Goal: Task Accomplishment & Management: Use online tool/utility

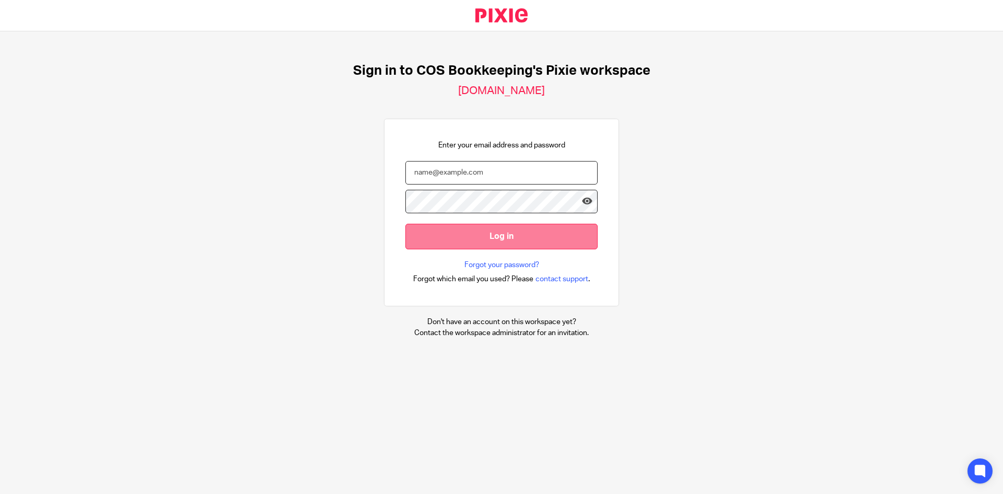
type input "payroll@cosbookkeeping.co.uk"
click at [453, 239] on input "Log in" at bounding box center [501, 237] width 192 height 26
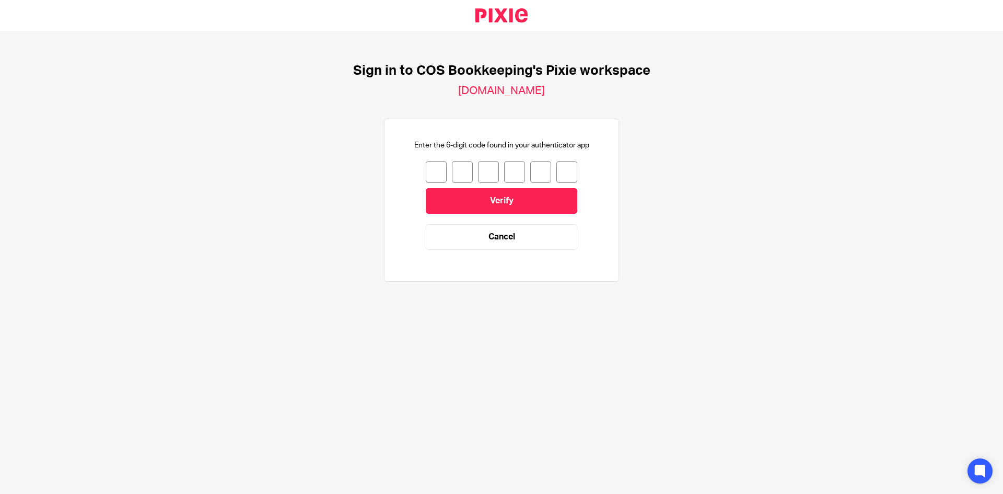
click at [433, 174] on input "number" at bounding box center [436, 172] width 21 height 22
type input "3"
type input "0"
type input "5"
type input "8"
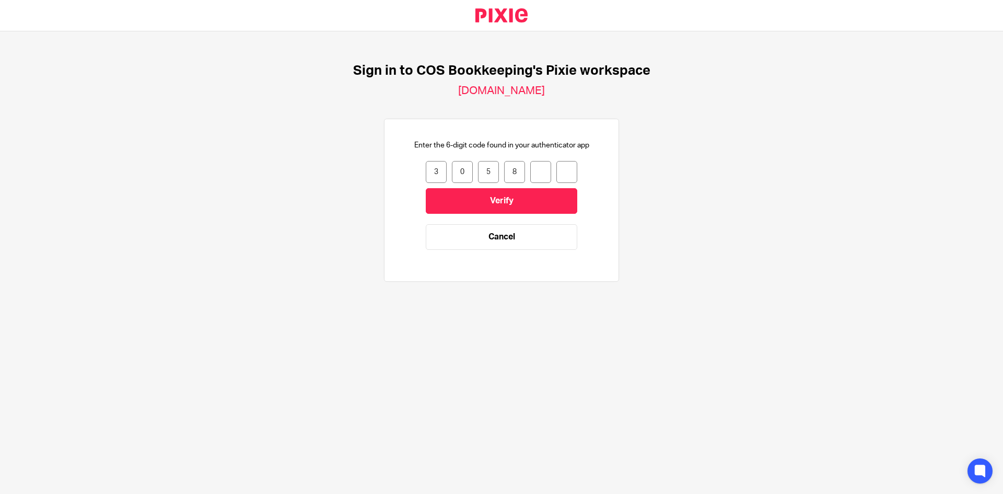
type input "9"
type input "3"
click at [449, 196] on input "Verify" at bounding box center [502, 201] width 152 height 26
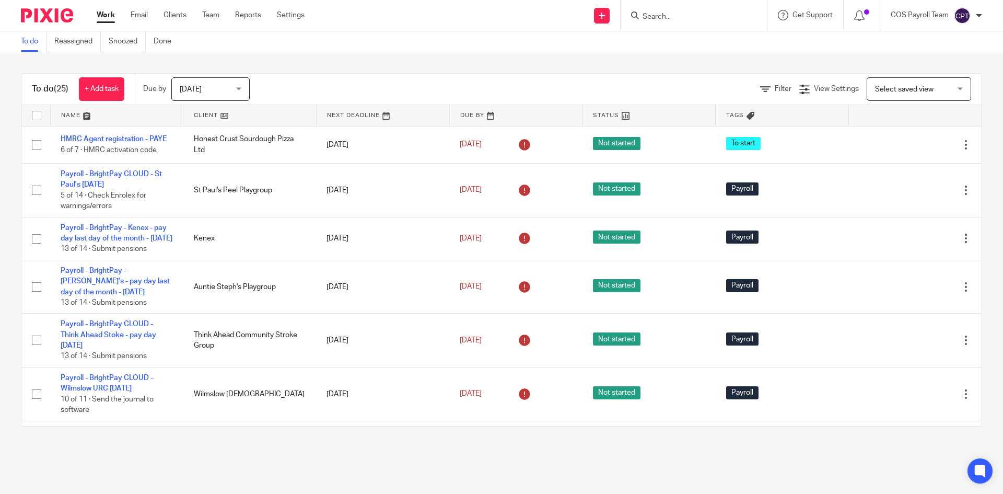
click at [243, 91] on div "Today Today" at bounding box center [210, 89] width 78 height 24
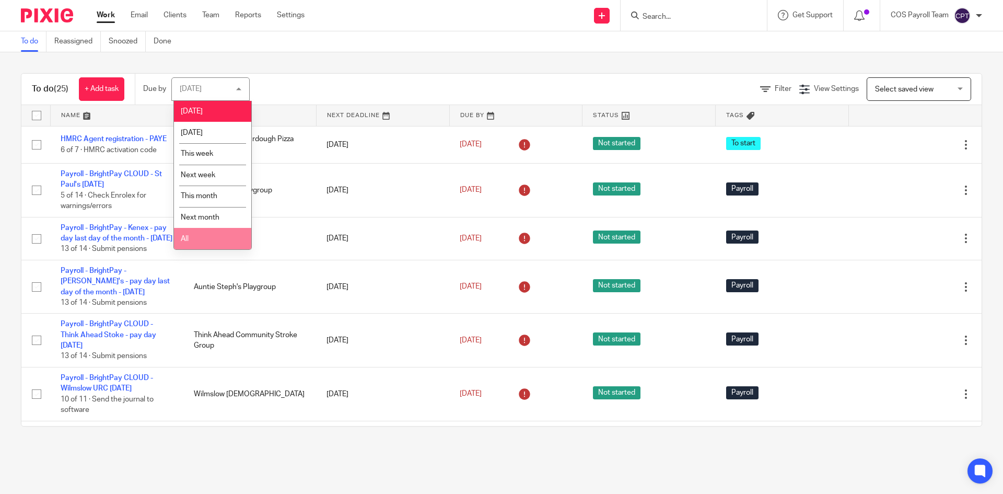
click at [206, 233] on li "All" at bounding box center [212, 238] width 77 height 21
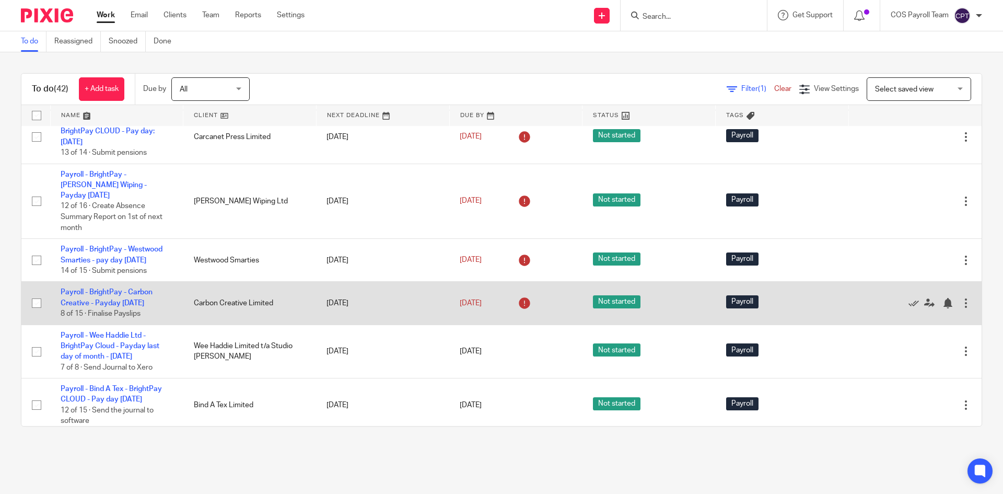
scroll to position [470, 0]
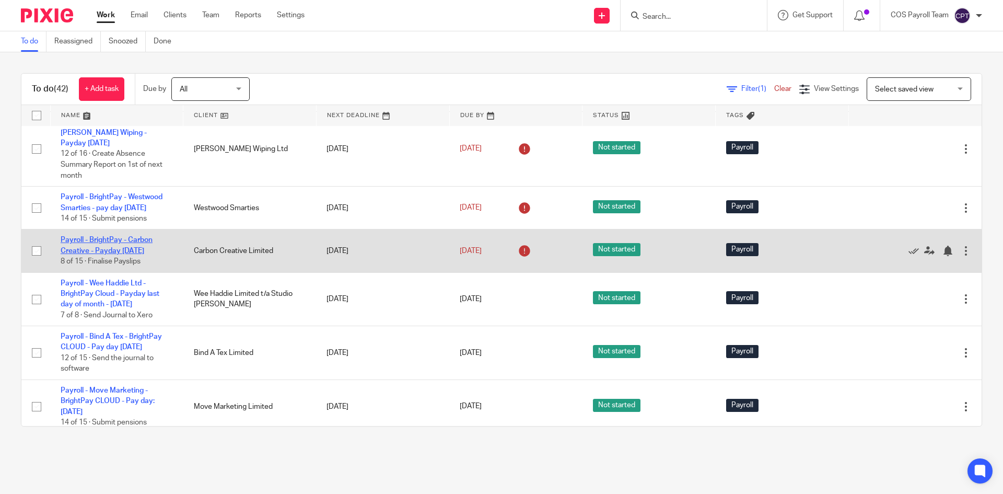
click at [101, 254] on link "Payroll - BrightPay - Carbon Creative - Payday [DATE]" at bounding box center [107, 245] width 92 height 18
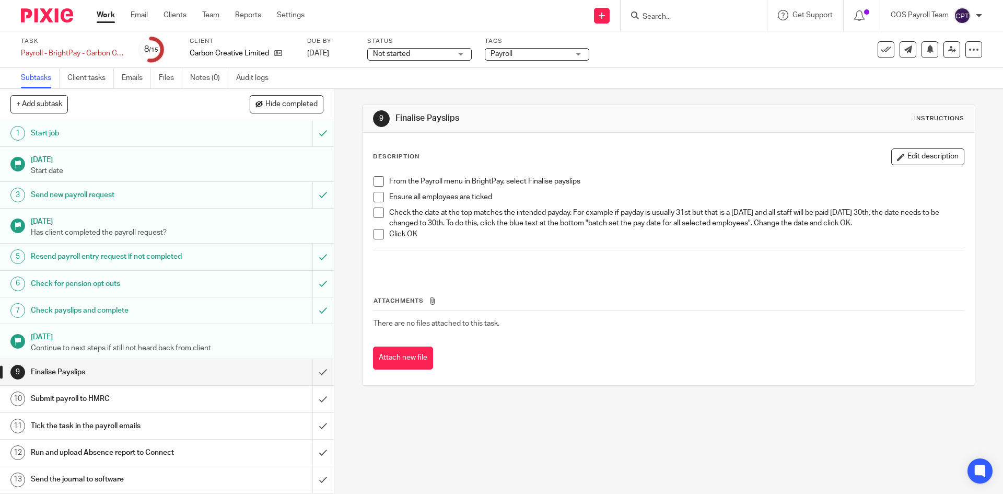
click at [374, 180] on span at bounding box center [379, 181] width 10 height 10
drag, startPoint x: 374, startPoint y: 200, endPoint x: 375, endPoint y: 212, distance: 12.1
click at [374, 201] on span at bounding box center [379, 197] width 10 height 10
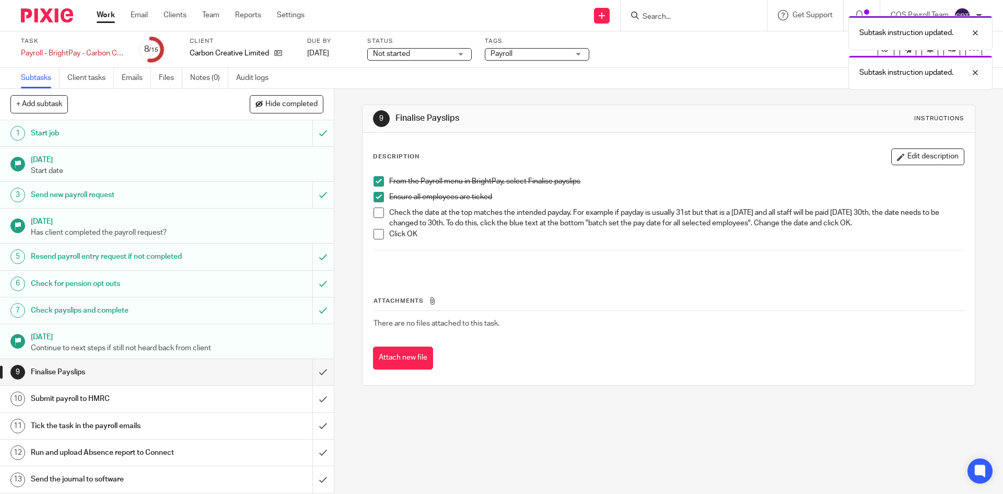
drag, startPoint x: 375, startPoint y: 214, endPoint x: 374, endPoint y: 234, distance: 19.9
click at [375, 214] on span at bounding box center [379, 212] width 10 height 10
click at [374, 236] on span at bounding box center [379, 234] width 10 height 10
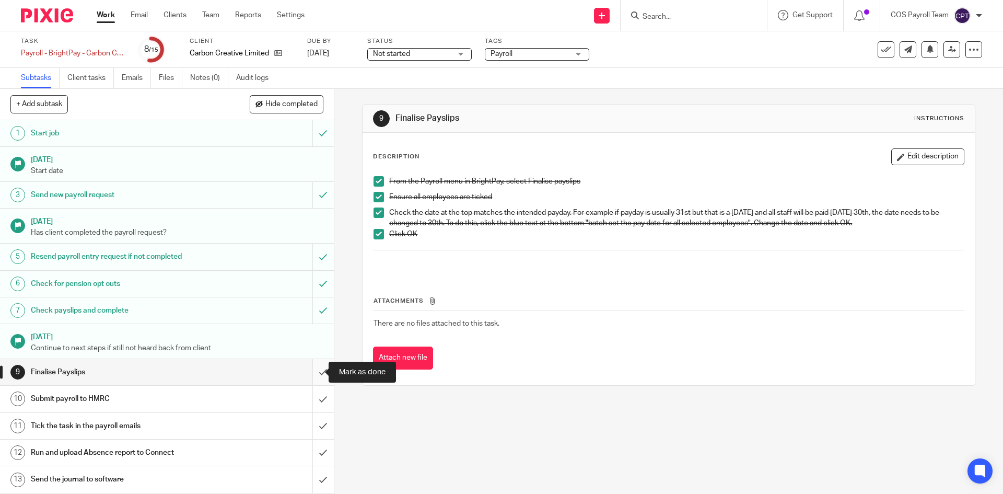
click at [310, 369] on input "submit" at bounding box center [167, 372] width 334 height 26
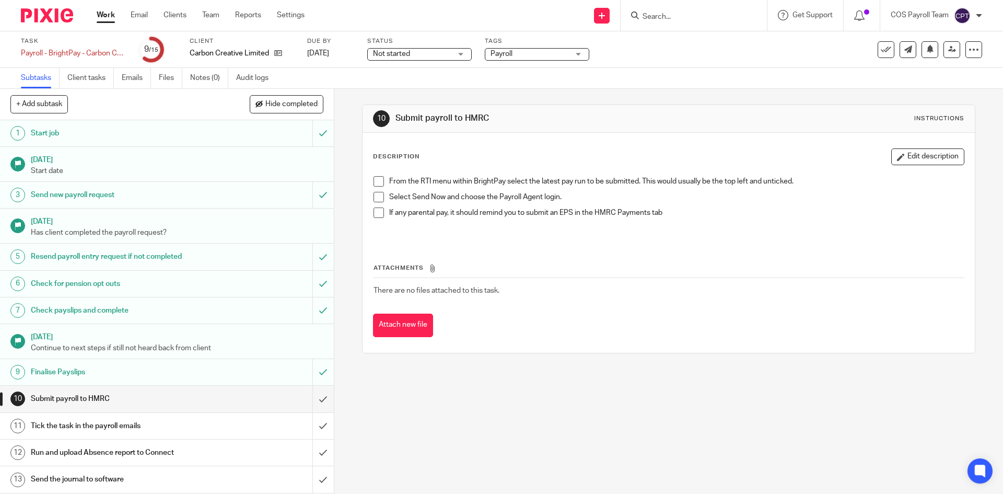
click at [376, 180] on span at bounding box center [379, 181] width 10 height 10
click at [374, 195] on span at bounding box center [379, 197] width 10 height 10
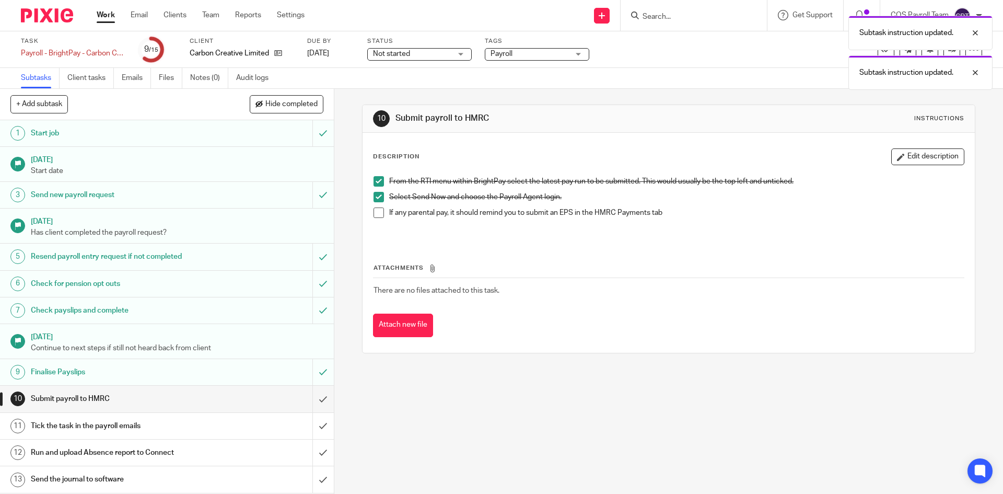
click at [374, 212] on span at bounding box center [379, 212] width 10 height 10
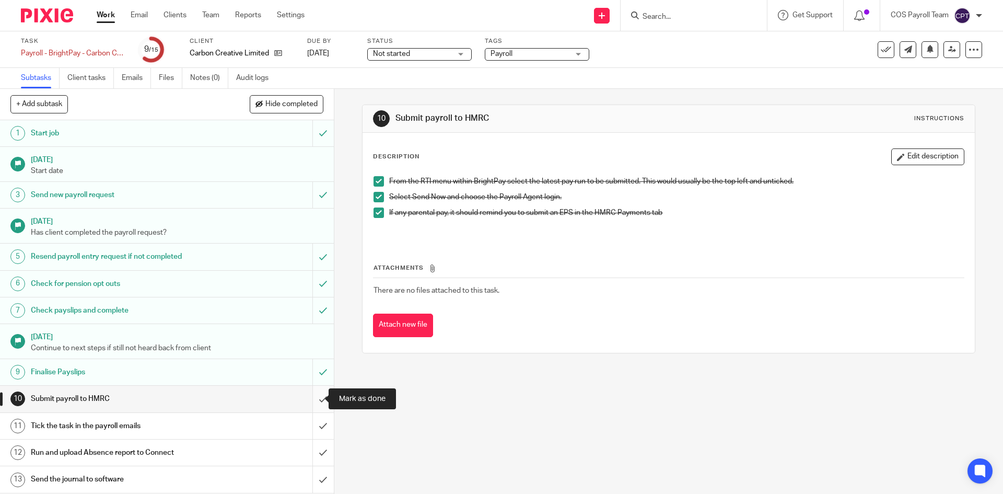
click at [312, 399] on input "submit" at bounding box center [167, 399] width 334 height 26
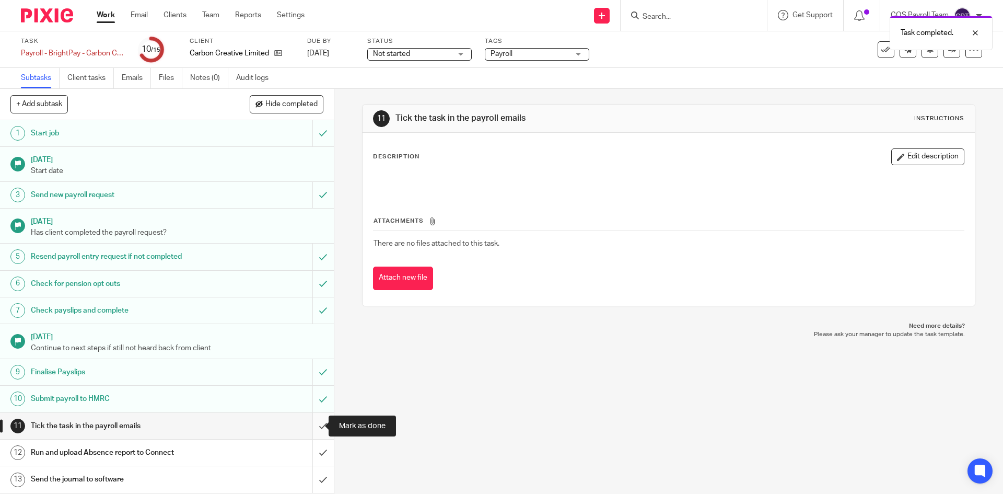
click at [308, 423] on input "submit" at bounding box center [167, 426] width 334 height 26
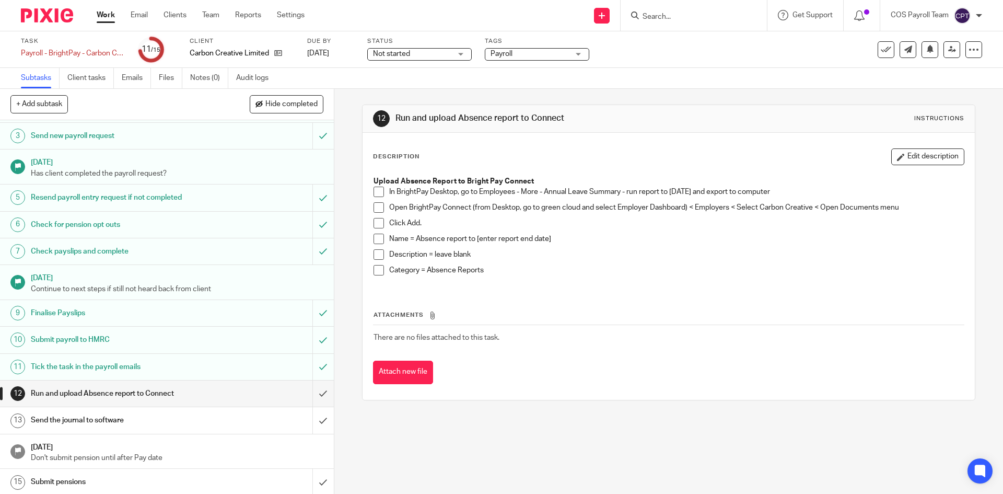
scroll to position [61, 0]
drag, startPoint x: 376, startPoint y: 193, endPoint x: 376, endPoint y: 207, distance: 14.6
click at [376, 193] on span at bounding box center [379, 192] width 10 height 10
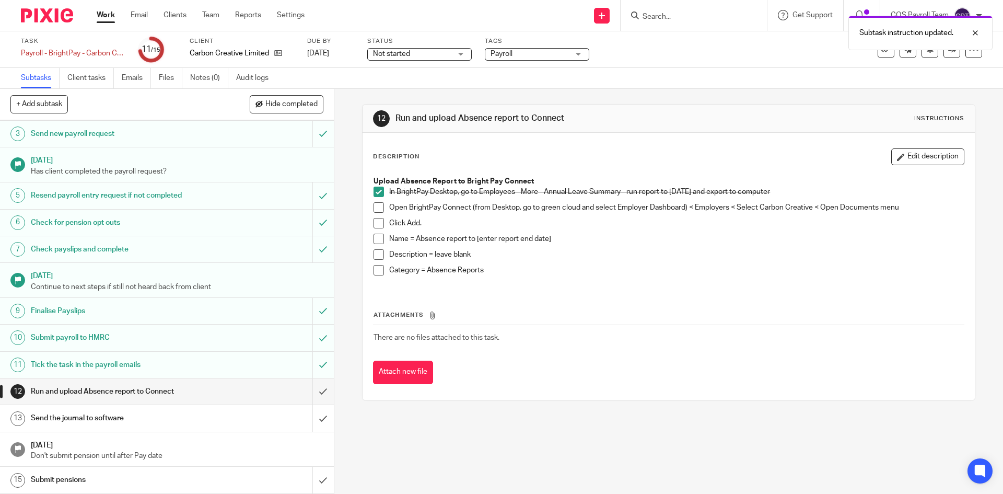
click at [375, 208] on span at bounding box center [379, 207] width 10 height 10
click at [376, 205] on span at bounding box center [379, 207] width 10 height 10
click at [376, 208] on span at bounding box center [379, 207] width 10 height 10
drag, startPoint x: 378, startPoint y: 223, endPoint x: 376, endPoint y: 239, distance: 16.9
click at [378, 224] on span at bounding box center [379, 223] width 10 height 10
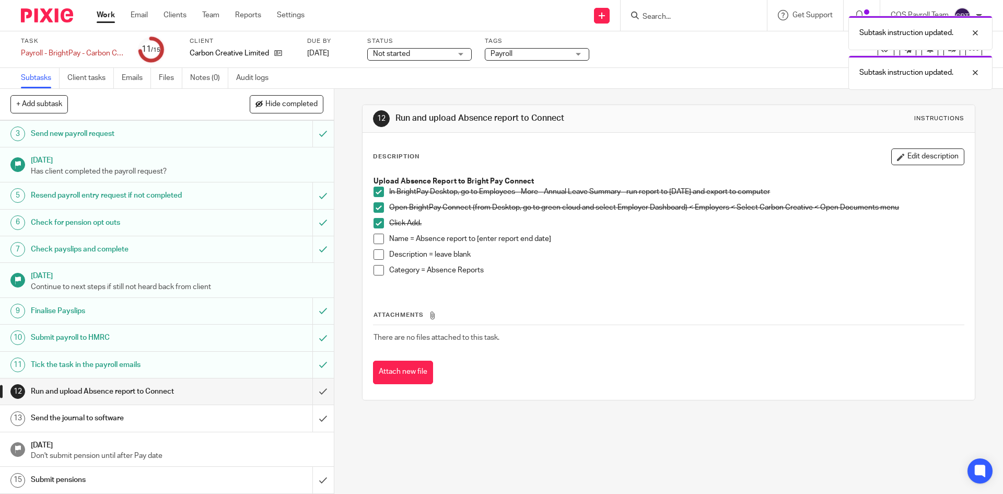
click at [374, 241] on span at bounding box center [379, 239] width 10 height 10
click at [374, 254] on span at bounding box center [379, 254] width 10 height 10
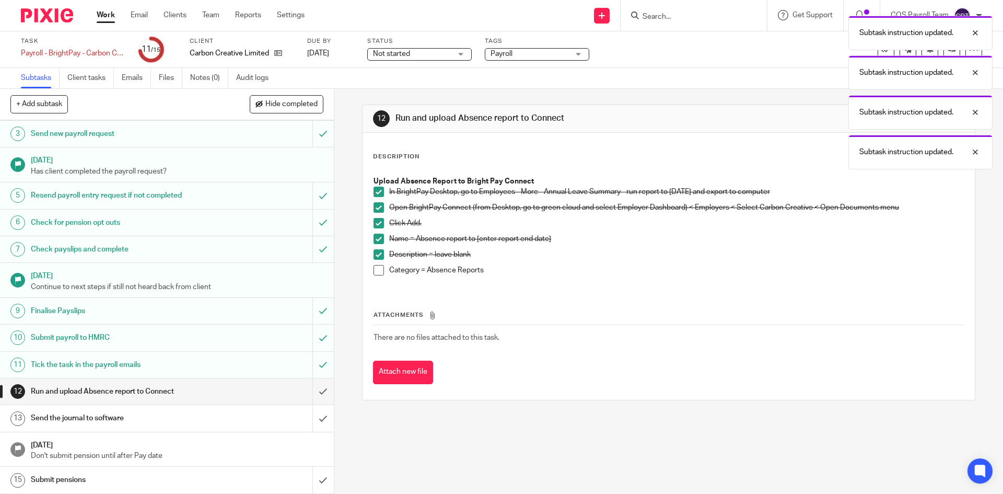
click at [374, 272] on span at bounding box center [379, 270] width 10 height 10
click at [311, 391] on input "submit" at bounding box center [167, 391] width 334 height 26
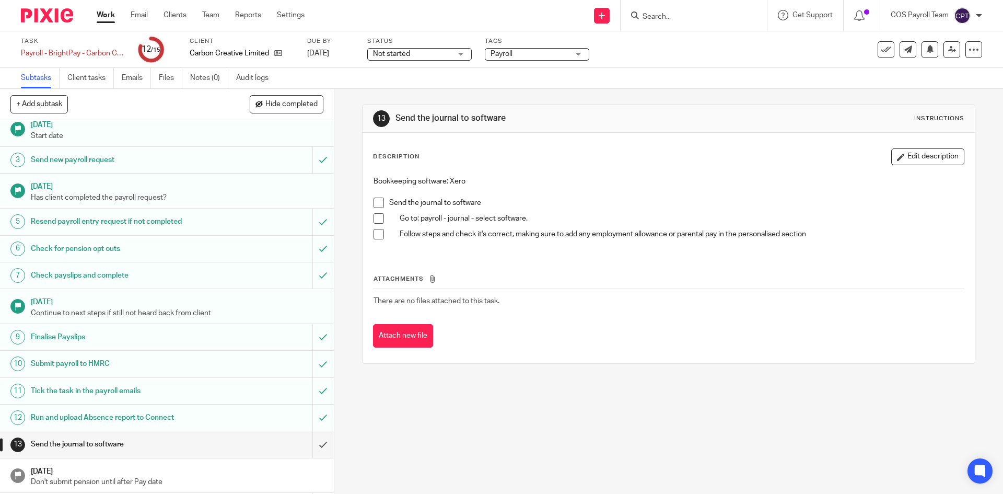
scroll to position [61, 0]
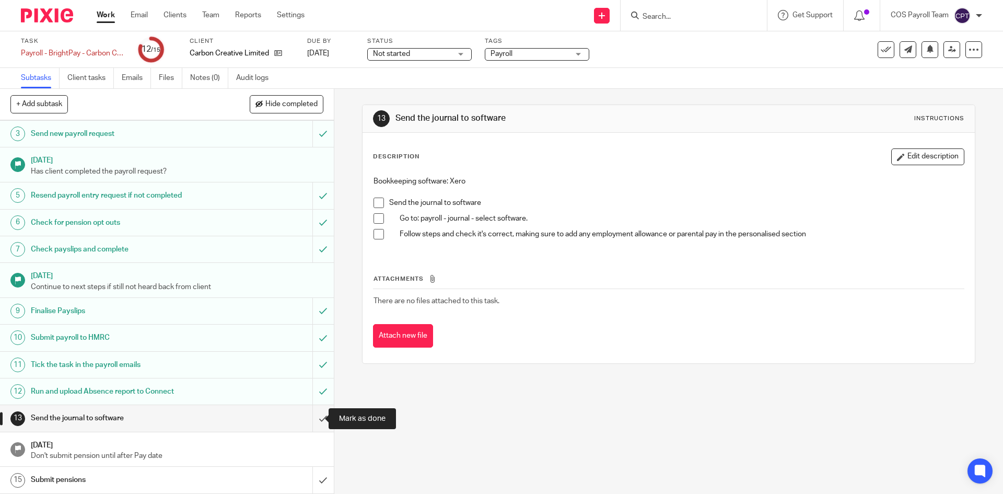
click at [314, 417] on input "submit" at bounding box center [167, 418] width 334 height 26
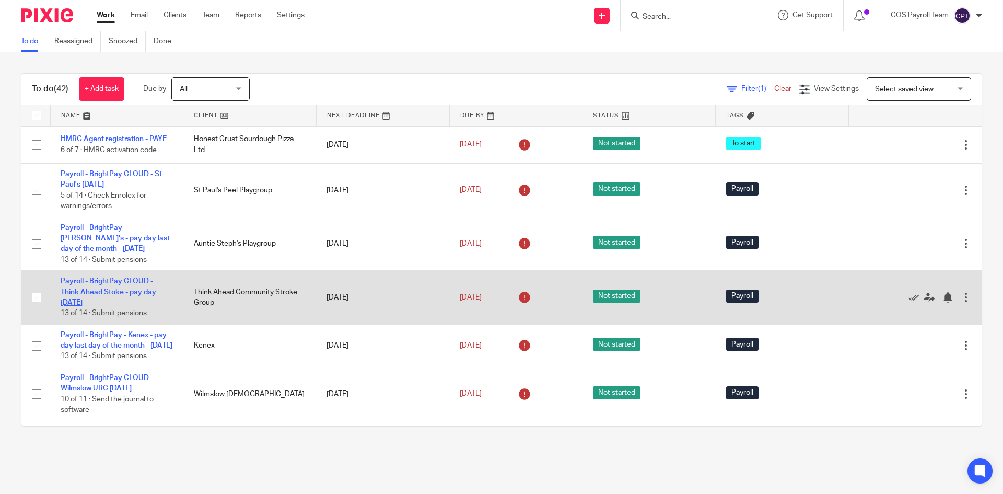
click at [119, 292] on link "Payroll - BrightPay CLOUD - Think Ahead Stoke - pay day [DATE]" at bounding box center [109, 291] width 96 height 29
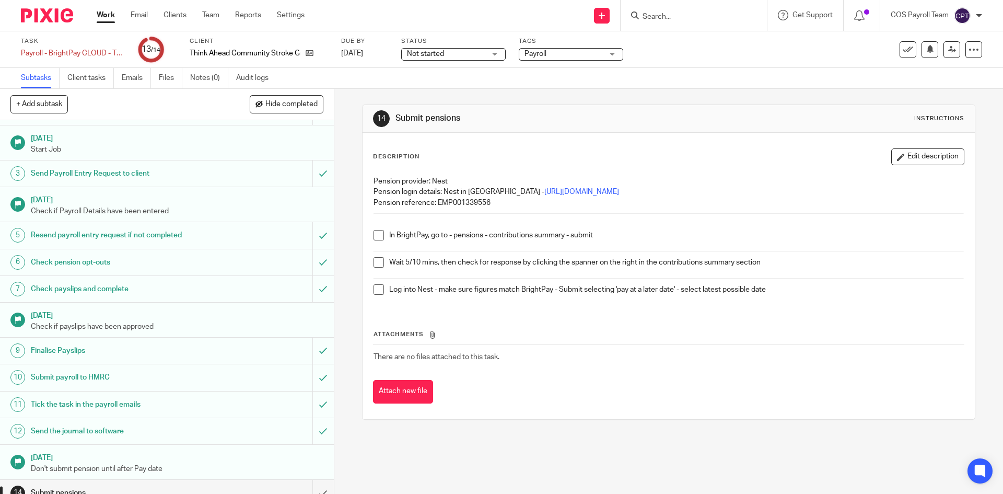
scroll to position [34, 0]
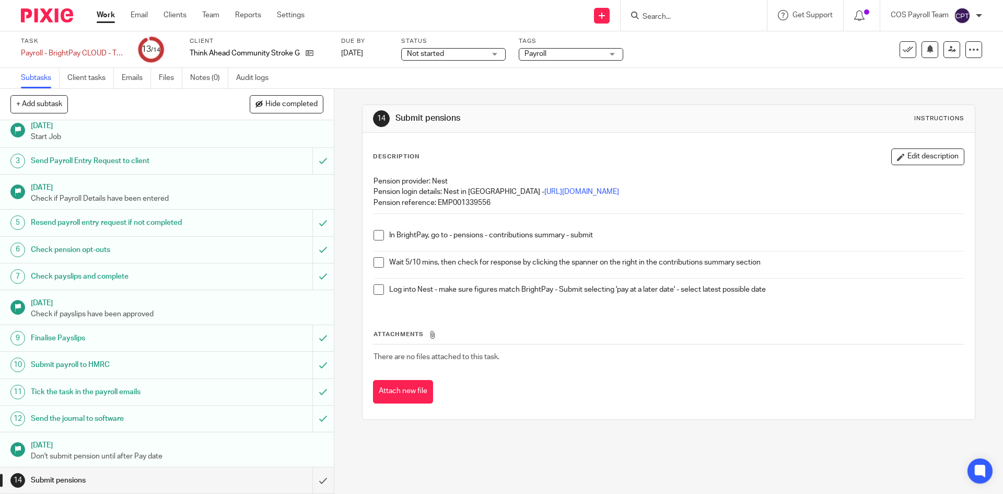
click at [110, 18] on link "Work" at bounding box center [106, 15] width 18 height 10
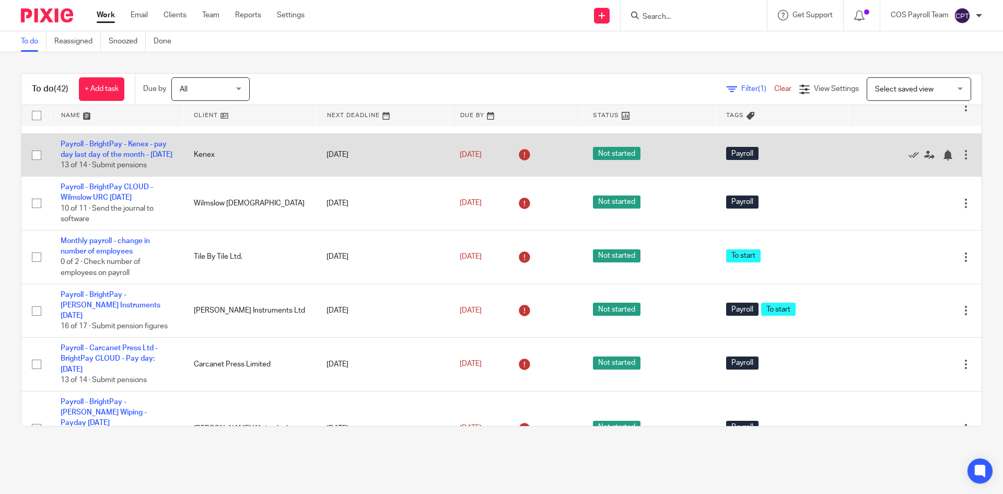
scroll to position [209, 0]
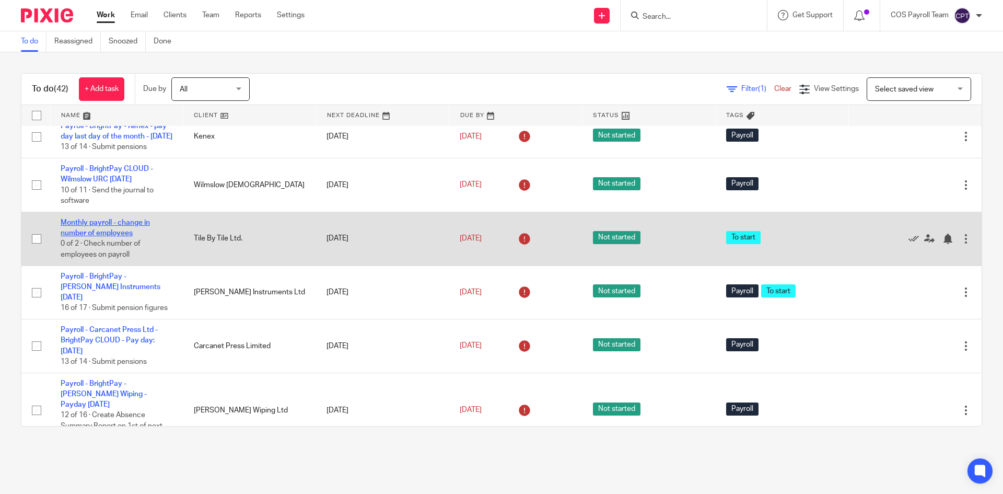
click at [111, 250] on td "Monthly payroll - change in number of employees 0 of 2 · Check number of employ…" at bounding box center [116, 239] width 133 height 54
click at [109, 237] on link "Monthly payroll - change in number of employees" at bounding box center [105, 228] width 89 height 18
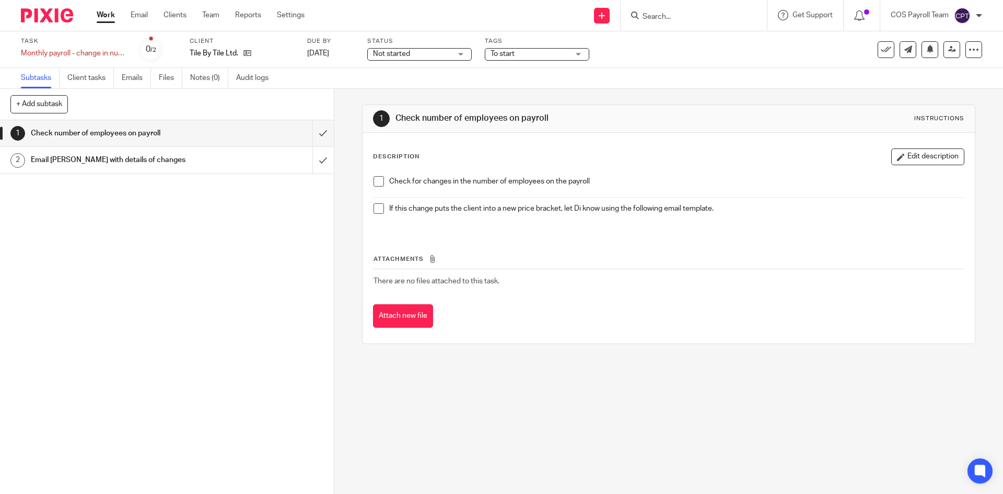
click at [374, 181] on span at bounding box center [379, 181] width 10 height 10
click at [375, 208] on span at bounding box center [379, 208] width 10 height 10
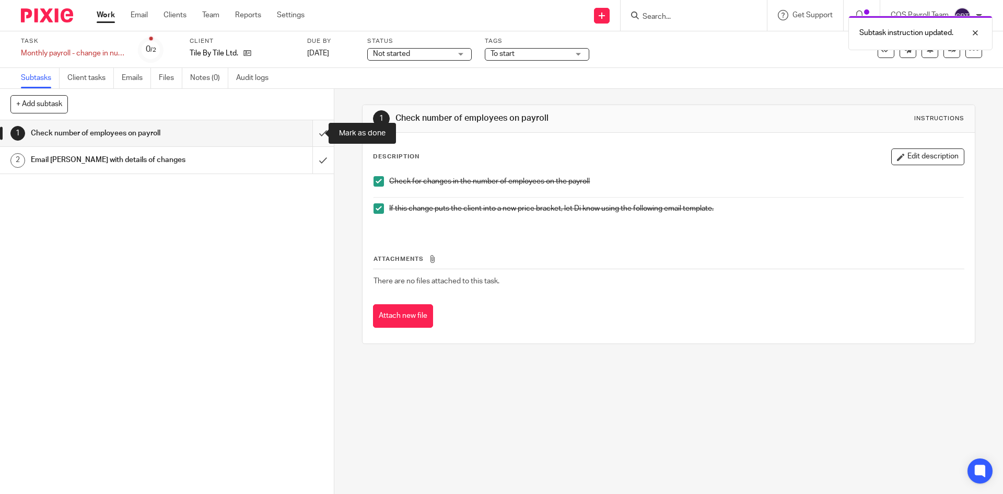
click at [311, 133] on input "submit" at bounding box center [167, 133] width 334 height 26
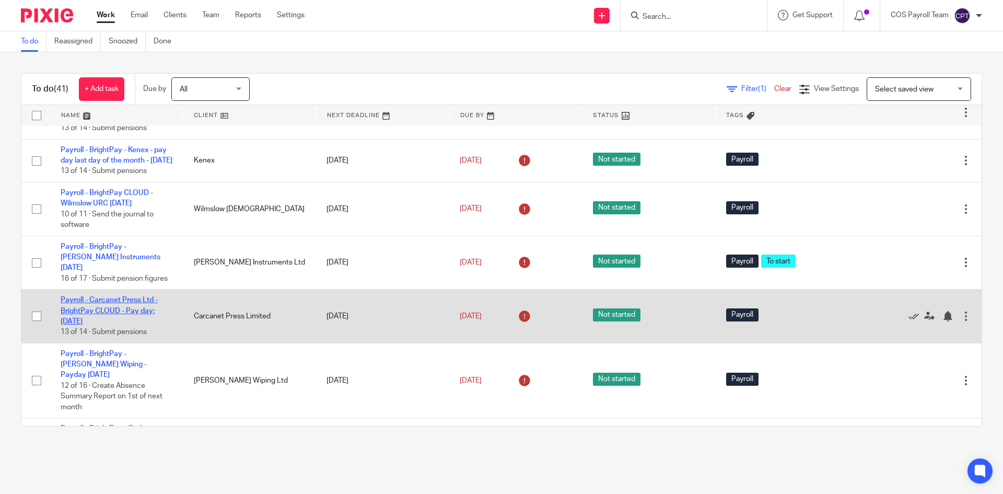
scroll to position [209, 0]
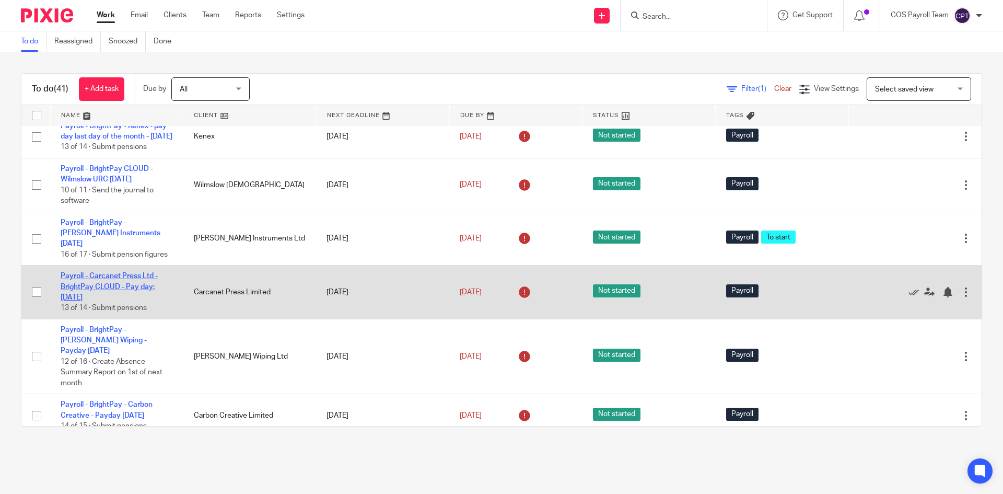
click at [110, 287] on link "Payroll - Carcanet Press Ltd - BrightPay CLOUD - Pay day: [DATE]" at bounding box center [109, 286] width 97 height 29
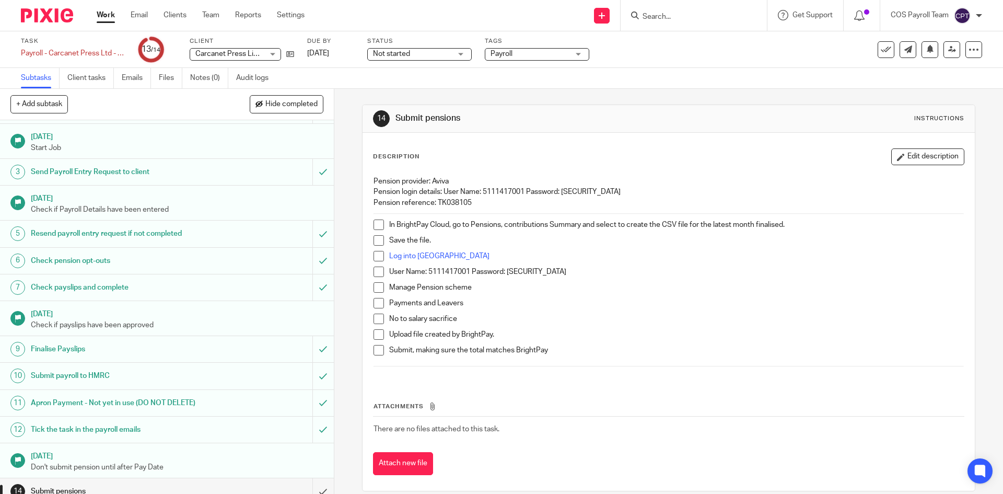
scroll to position [34, 0]
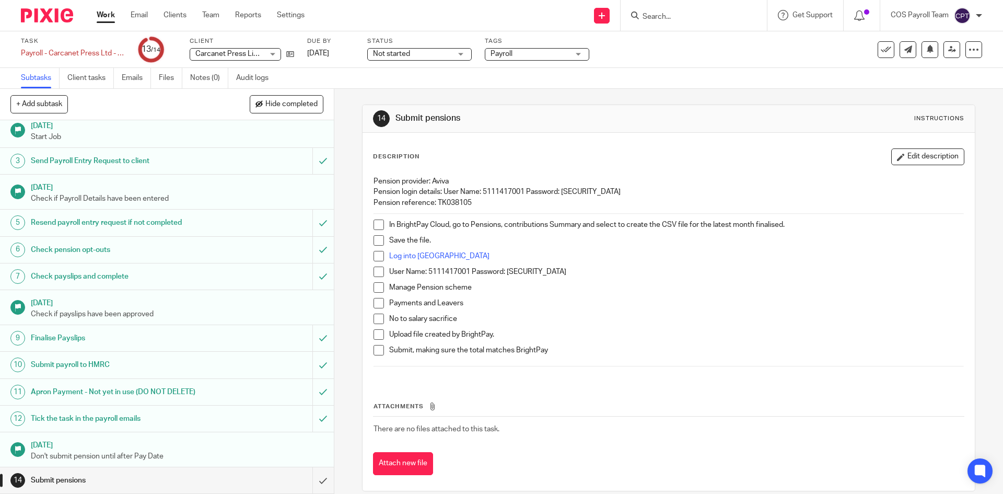
click at [113, 20] on link "Work" at bounding box center [106, 15] width 18 height 10
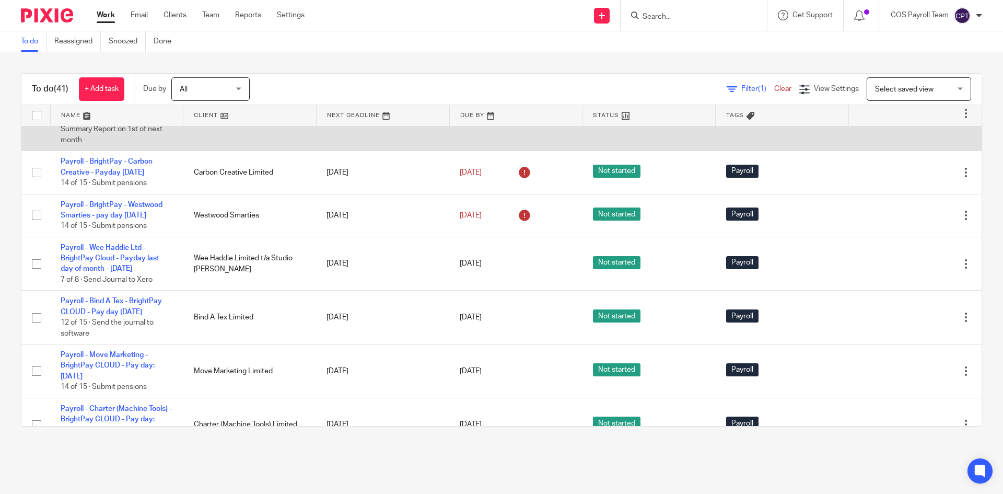
scroll to position [470, 0]
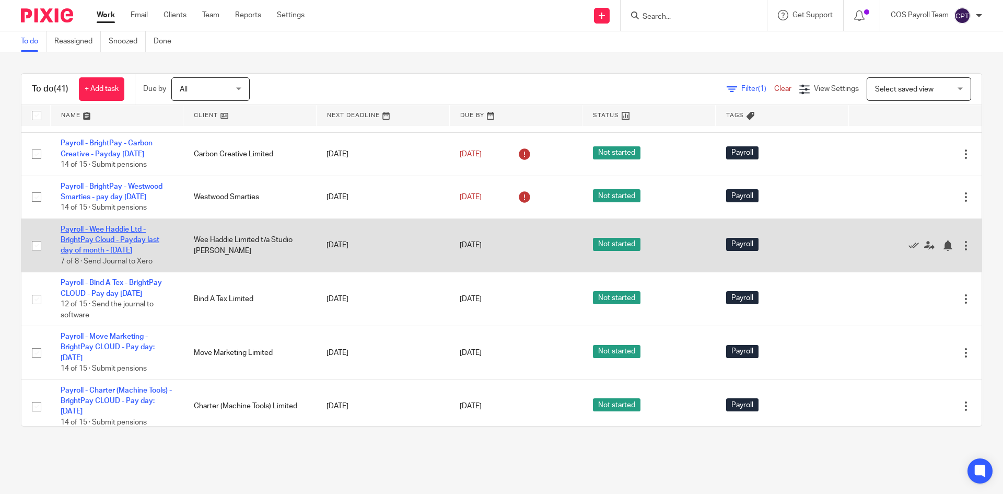
click at [112, 254] on link "Payroll - Wee Haddie Ltd - BrightPay Cloud - Payday last day of month - [DATE]" at bounding box center [110, 240] width 99 height 29
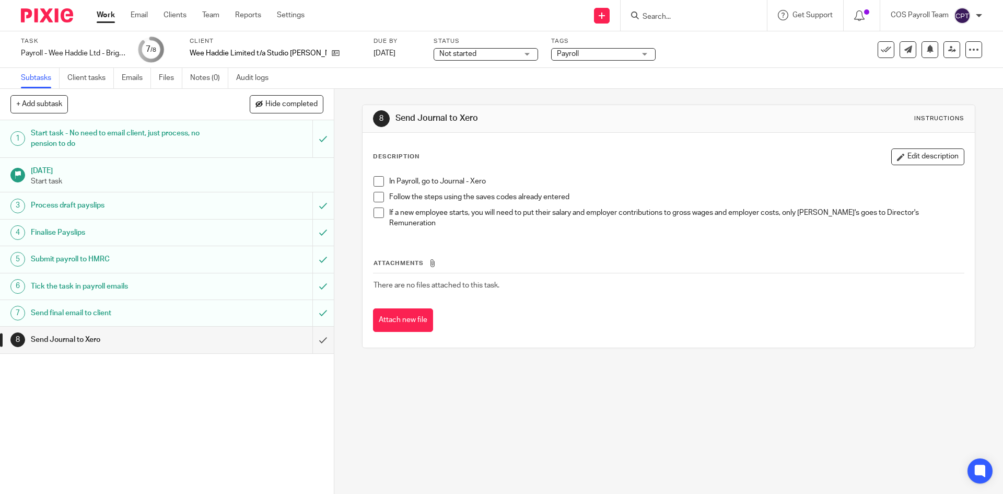
click at [108, 23] on div "Work Email Clients Team Reports Settings Work Email Clients Team Reports Settin…" at bounding box center [203, 15] width 234 height 31
drag, startPoint x: 103, startPoint y: 17, endPoint x: 113, endPoint y: 28, distance: 14.4
click at [103, 17] on link "Work" at bounding box center [106, 15] width 18 height 10
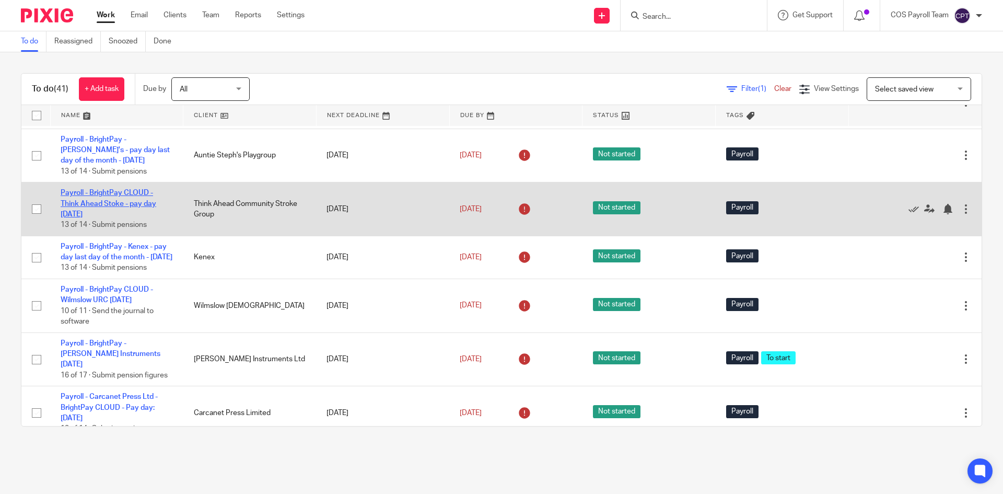
scroll to position [105, 0]
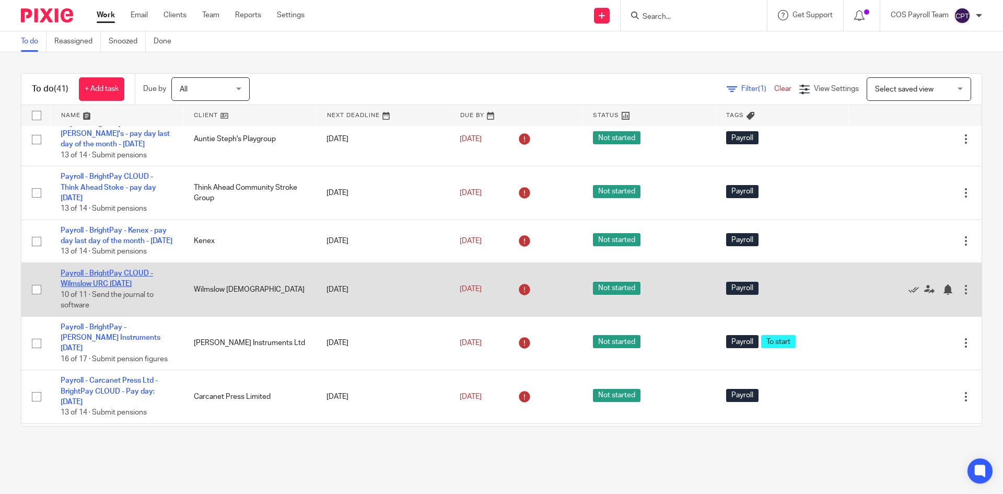
click at [118, 287] on link "Payroll - BrightPay CLOUD - Wilmslow URC [DATE]" at bounding box center [107, 279] width 92 height 18
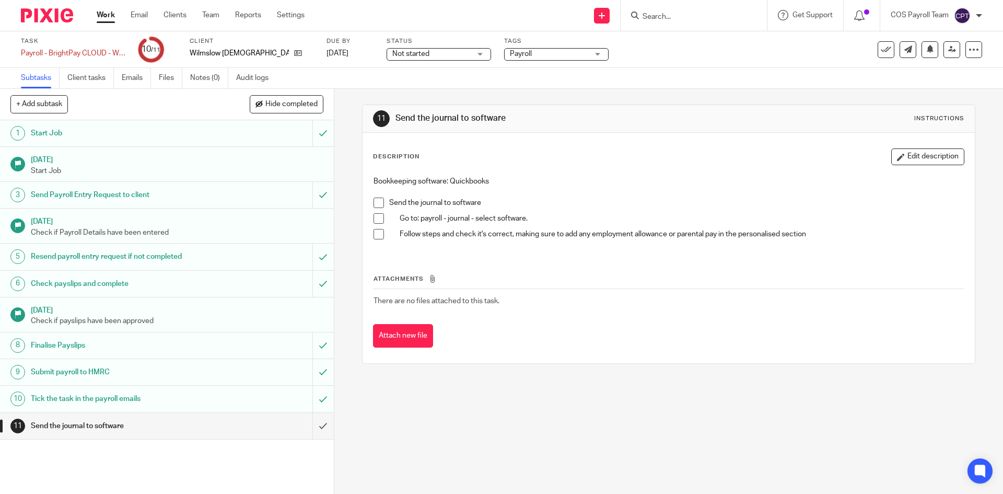
click at [374, 203] on span at bounding box center [379, 203] width 10 height 10
click at [374, 216] on span at bounding box center [379, 218] width 10 height 10
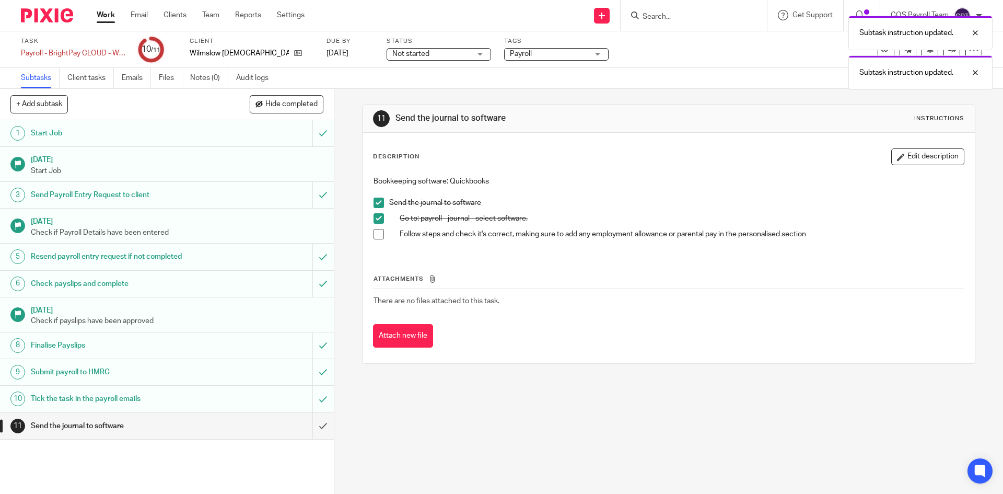
click at [375, 232] on span at bounding box center [379, 234] width 10 height 10
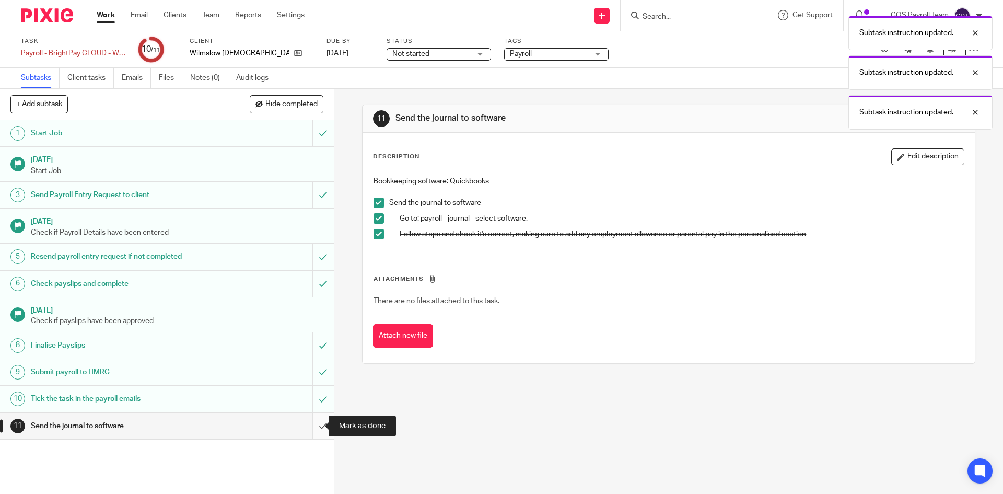
click at [310, 426] on input "submit" at bounding box center [167, 426] width 334 height 26
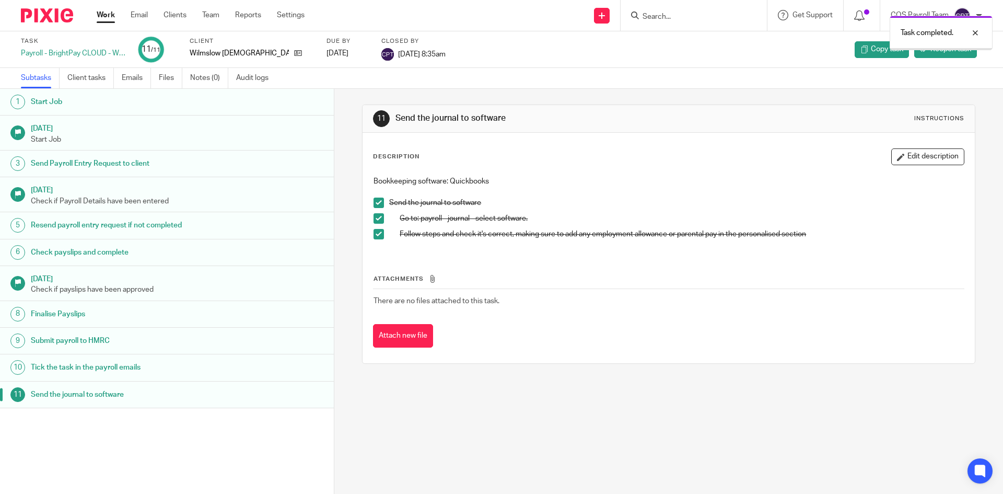
click at [108, 18] on link "Work" at bounding box center [106, 15] width 18 height 10
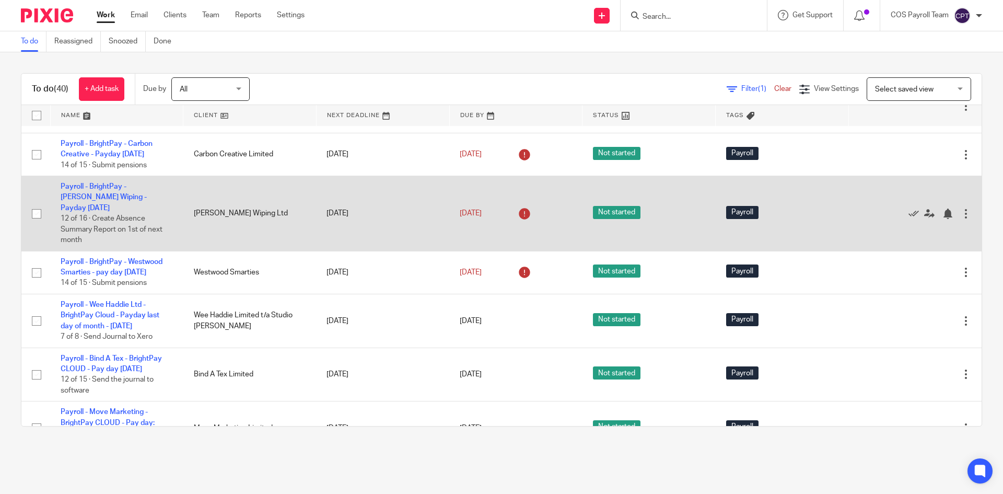
scroll to position [366, 0]
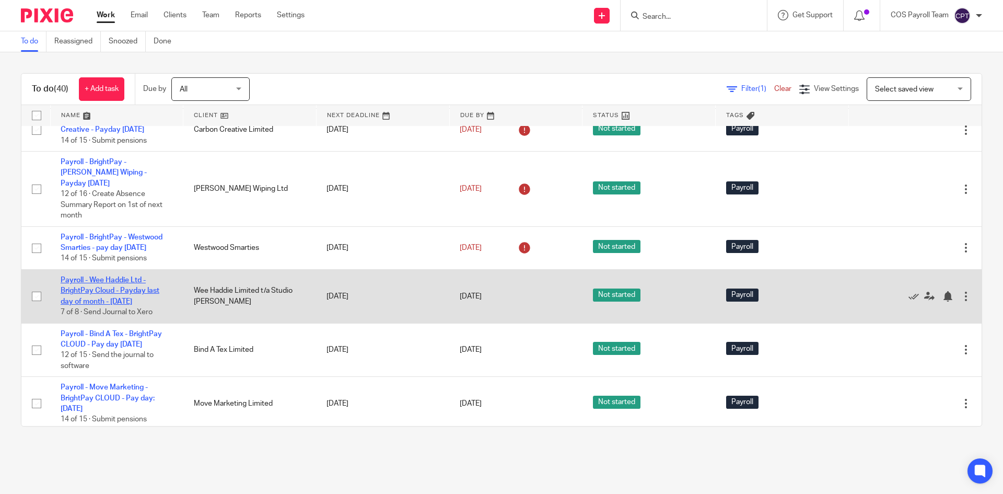
click at [114, 305] on link "Payroll - Wee Haddie Ltd - BrightPay Cloud - Payday last day of month - August …" at bounding box center [110, 290] width 99 height 29
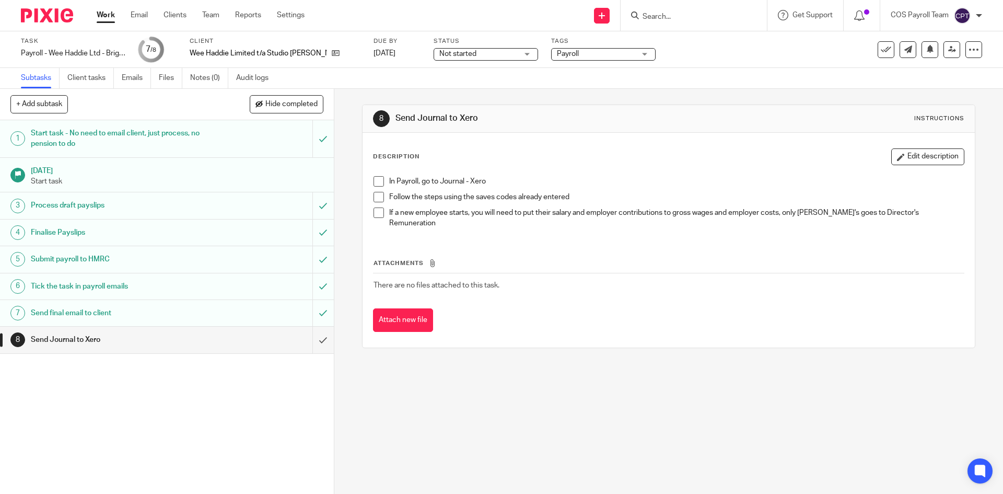
click at [374, 182] on span at bounding box center [379, 181] width 10 height 10
click at [376, 194] on span at bounding box center [379, 197] width 10 height 10
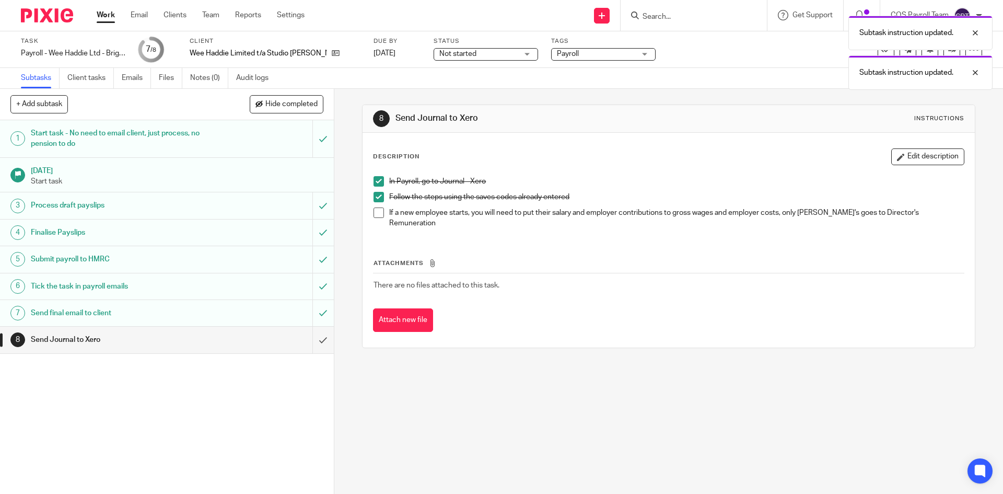
click at [377, 208] on span at bounding box center [379, 212] width 10 height 10
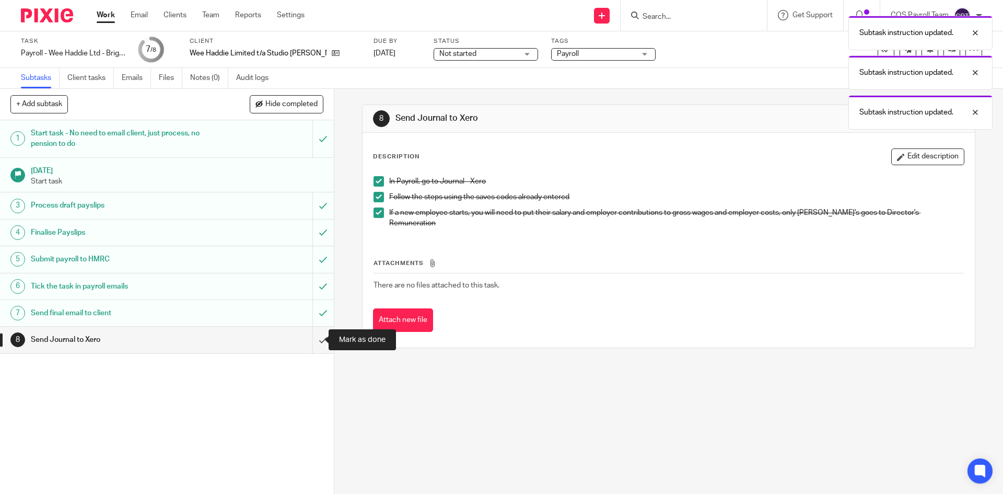
drag, startPoint x: 311, startPoint y: 336, endPoint x: 280, endPoint y: 330, distance: 31.5
click at [310, 336] on input "submit" at bounding box center [167, 340] width 334 height 26
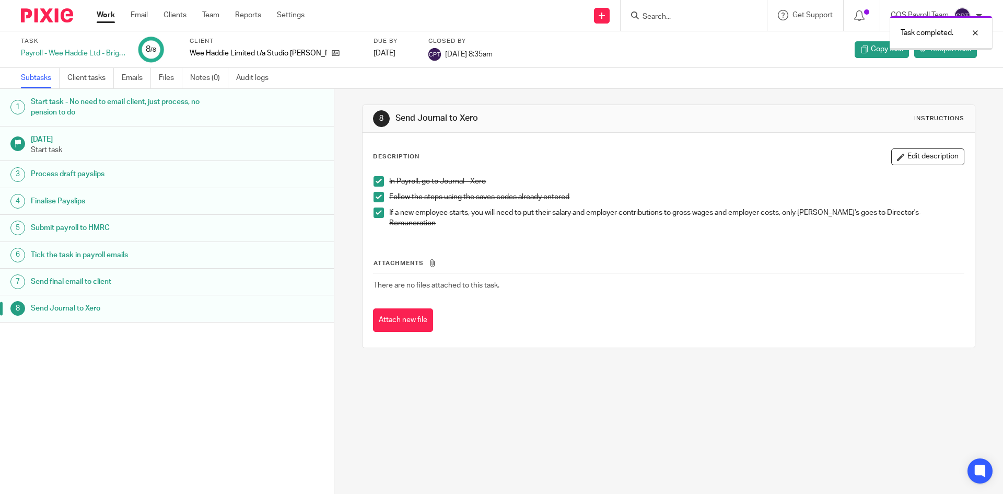
click at [109, 17] on link "Work" at bounding box center [106, 15] width 18 height 10
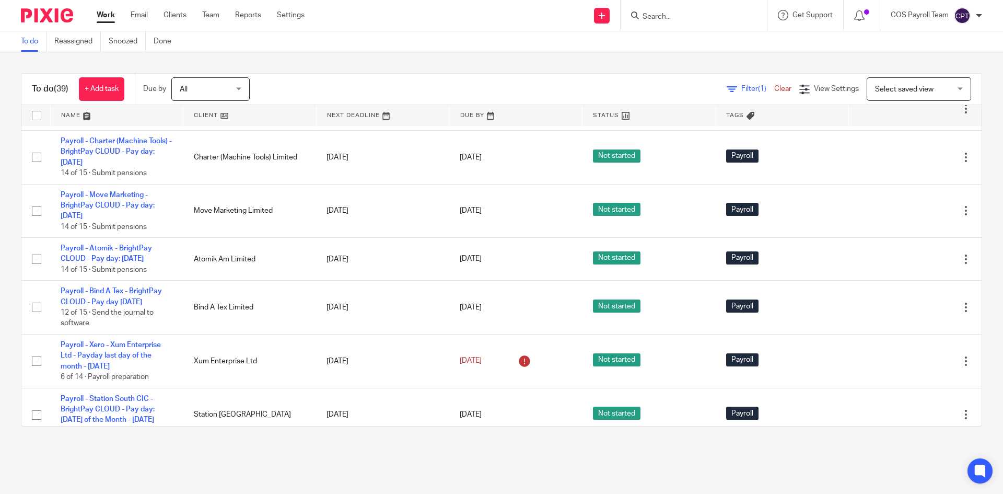
scroll to position [523, 0]
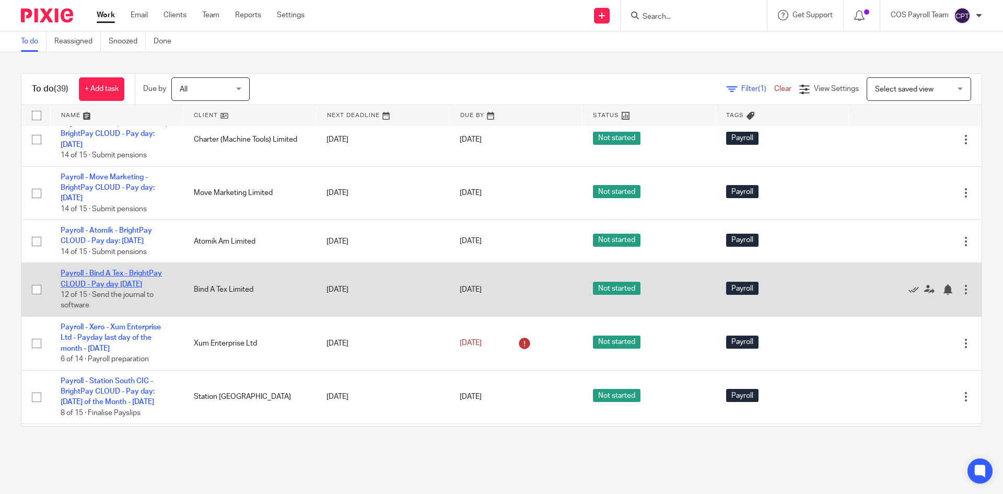
click at [130, 287] on link "Payroll - Bind A Tex - BrightPay CLOUD - Pay day [DATE]" at bounding box center [111, 279] width 101 height 18
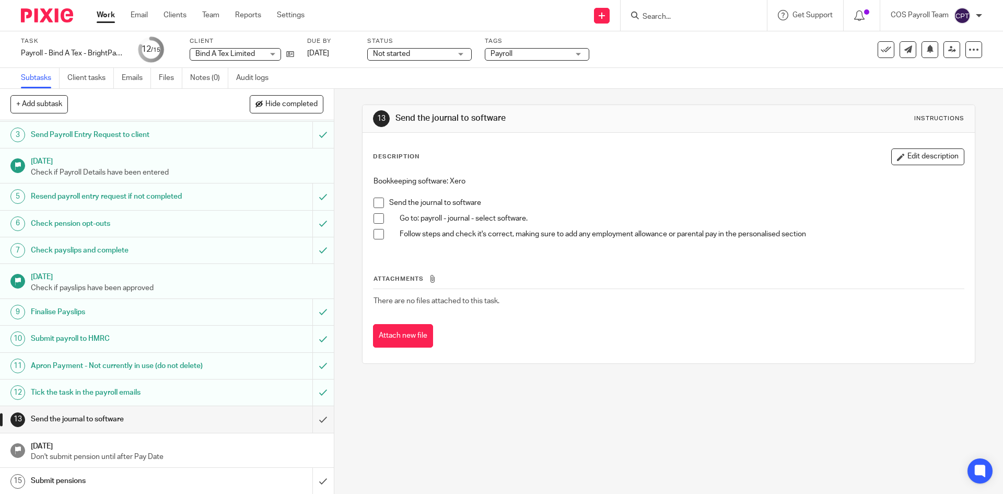
scroll to position [61, 0]
click at [310, 419] on input "submit" at bounding box center [167, 418] width 334 height 26
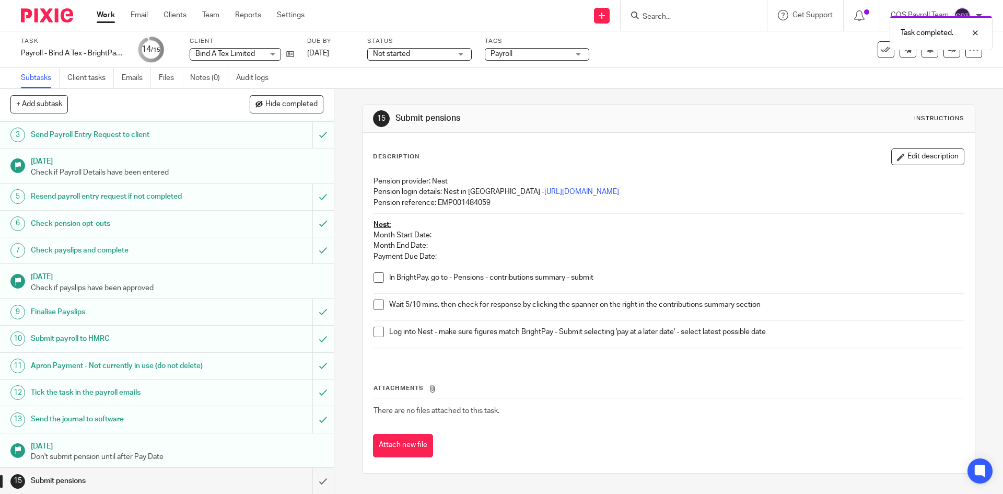
scroll to position [61, 0]
drag, startPoint x: 230, startPoint y: 415, endPoint x: 414, endPoint y: 373, distance: 189.4
click at [231, 415] on div "Send the journal to software" at bounding box center [166, 418] width 271 height 16
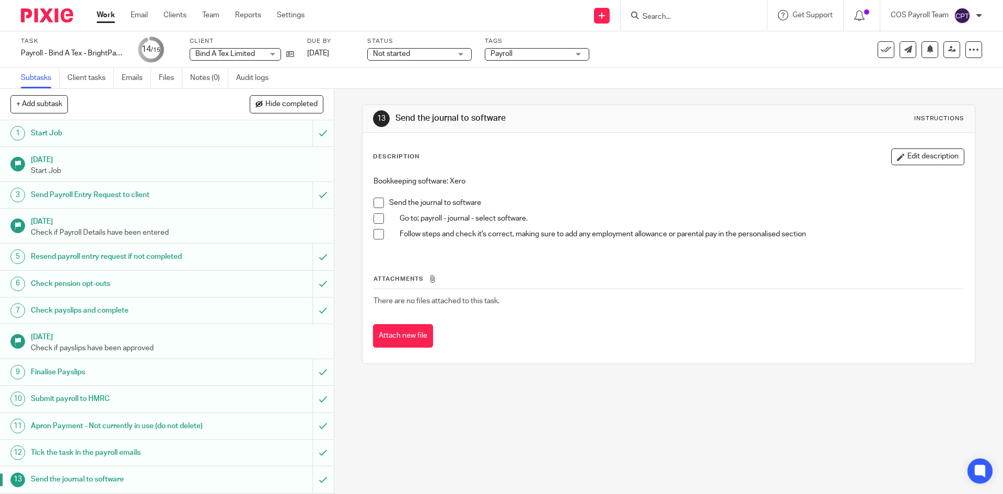
click at [376, 202] on span at bounding box center [379, 203] width 10 height 10
click at [374, 215] on span at bounding box center [379, 218] width 10 height 10
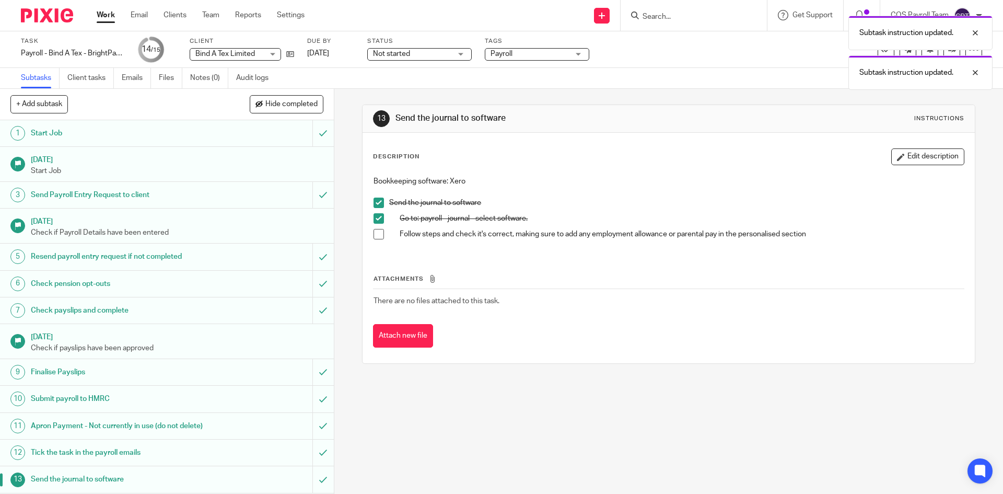
click at [378, 236] on span at bounding box center [379, 234] width 10 height 10
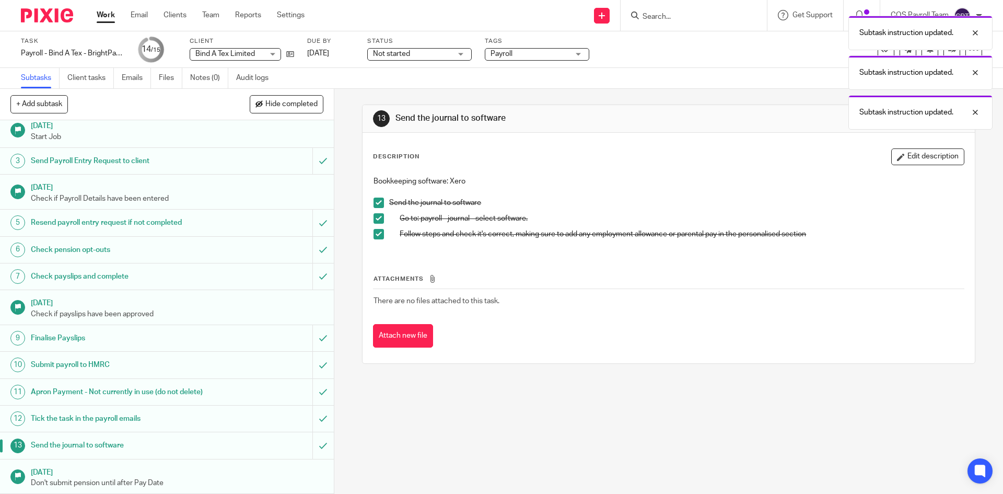
scroll to position [61, 0]
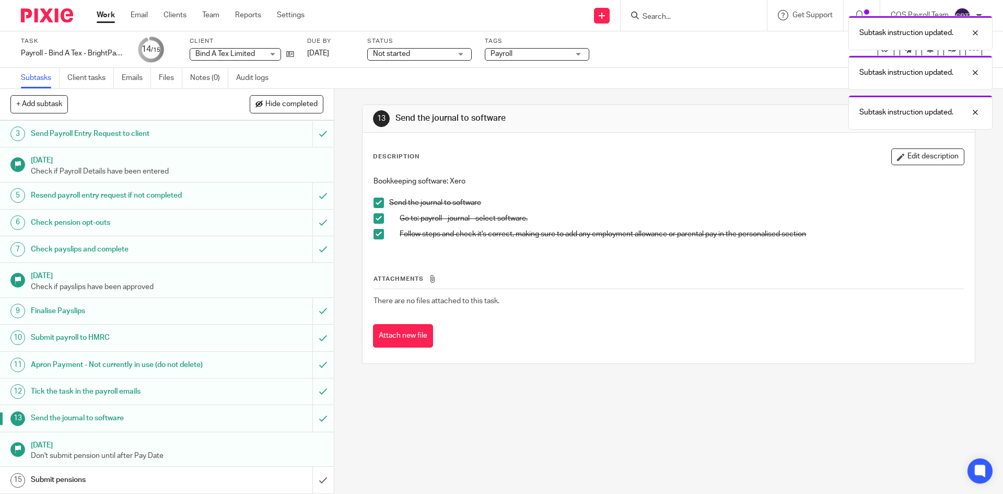
click at [111, 20] on link "Work" at bounding box center [106, 15] width 18 height 10
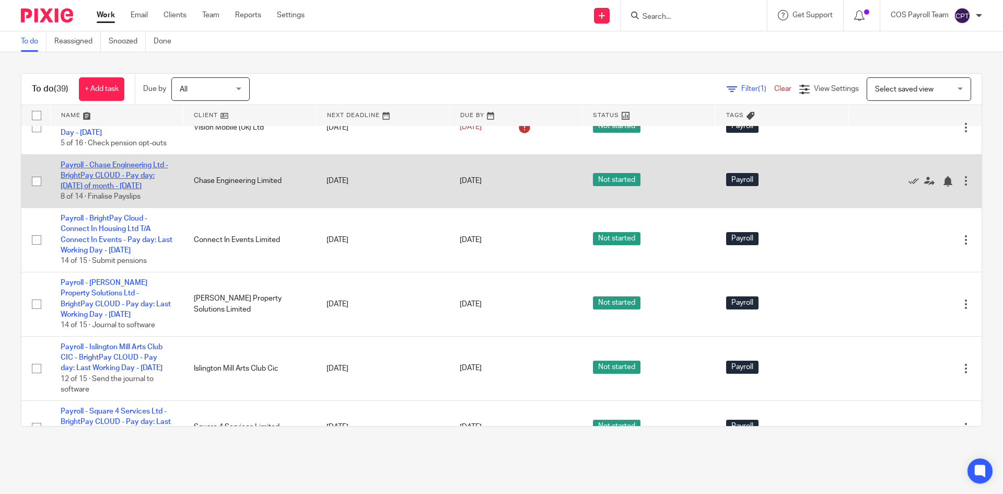
scroll to position [941, 0]
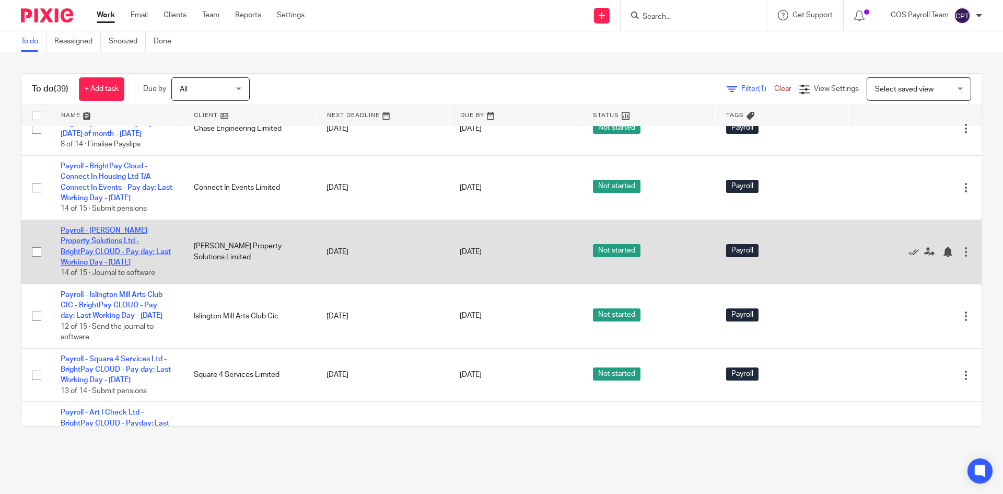
click at [109, 266] on link "Payroll - [PERSON_NAME] Property Solutions Ltd - BrightPay CLOUD - Pay day: Las…" at bounding box center [116, 246] width 110 height 39
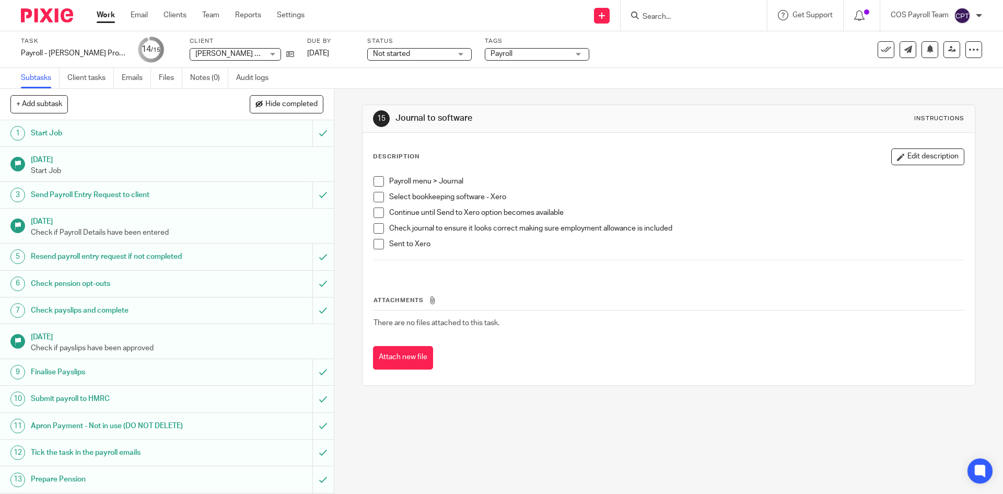
scroll to position [53, 0]
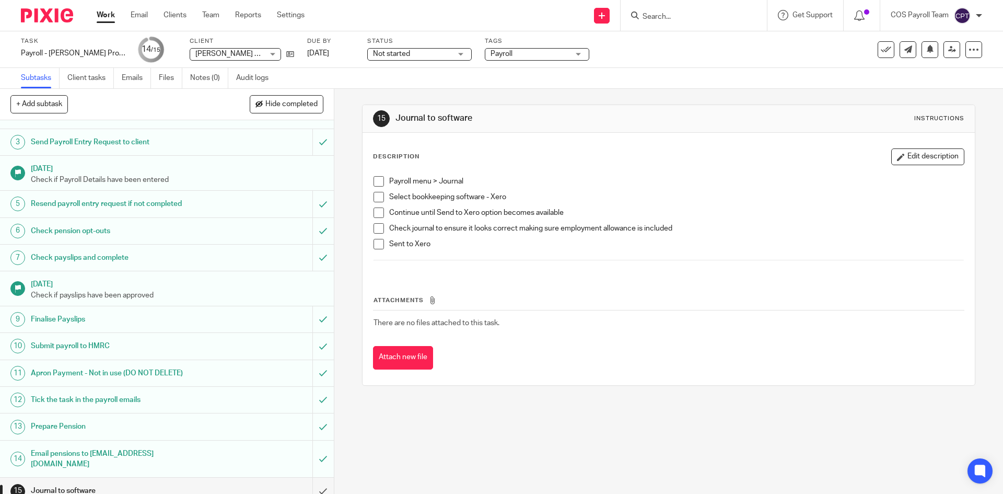
click at [378, 181] on span at bounding box center [379, 181] width 10 height 10
click at [377, 196] on span at bounding box center [379, 197] width 10 height 10
click at [377, 207] on li "Select bookkeeping software - Xero" at bounding box center [669, 200] width 590 height 16
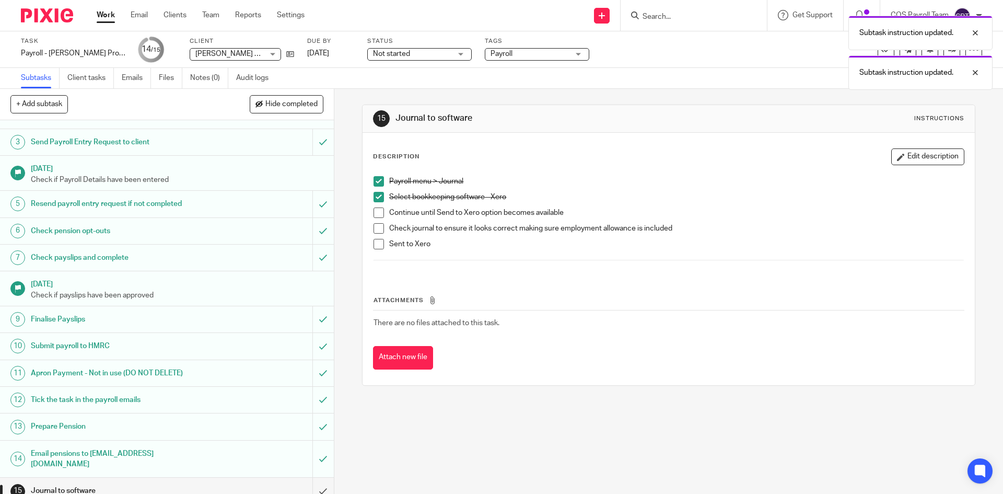
click at [376, 211] on span at bounding box center [379, 212] width 10 height 10
click at [375, 224] on span at bounding box center [379, 228] width 10 height 10
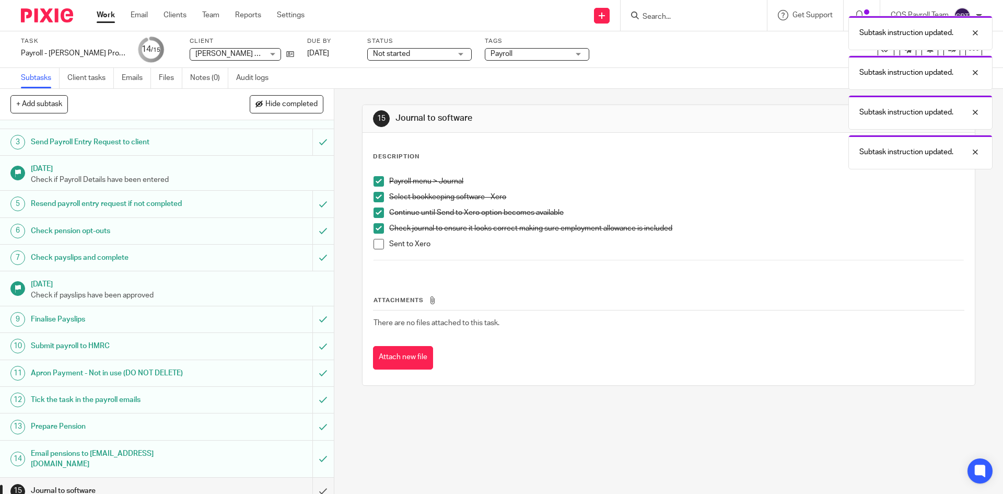
click at [376, 240] on span at bounding box center [379, 244] width 10 height 10
click at [312, 482] on input "submit" at bounding box center [167, 491] width 334 height 26
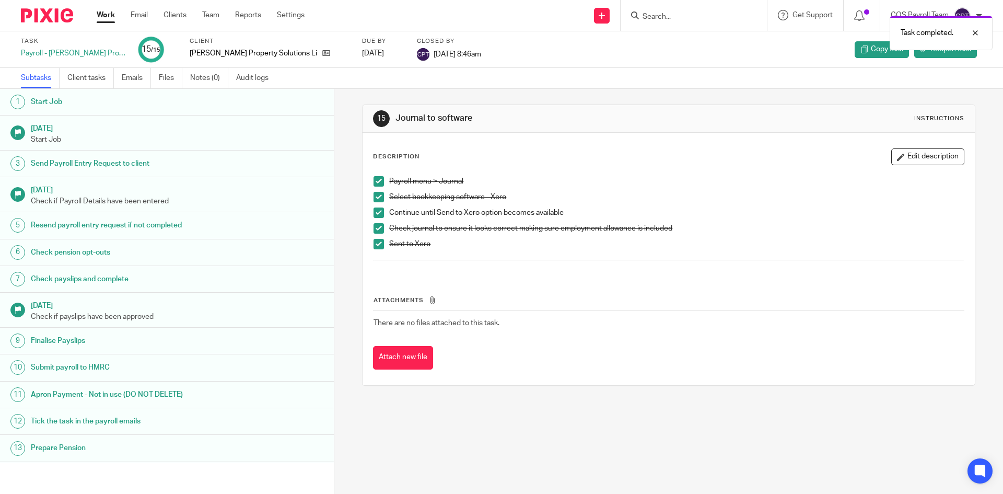
click at [103, 20] on link "Work" at bounding box center [106, 15] width 18 height 10
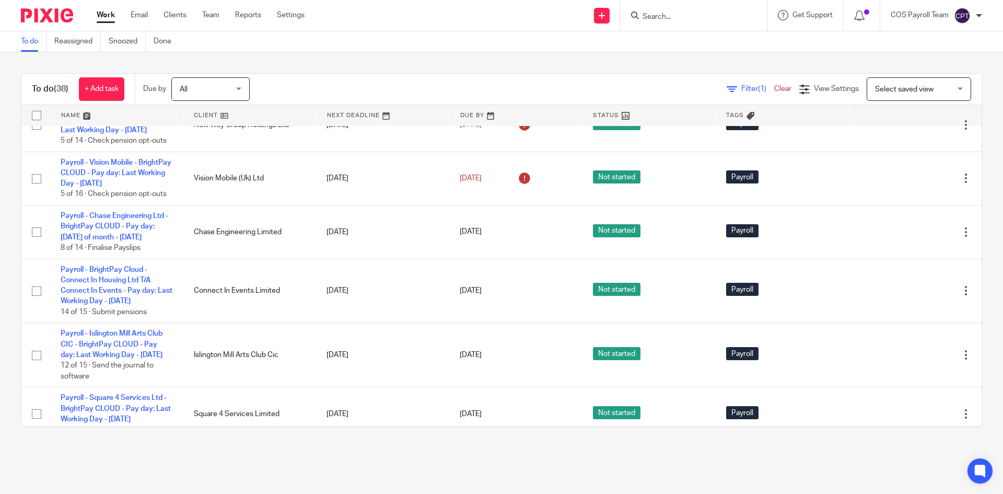
scroll to position [836, 0]
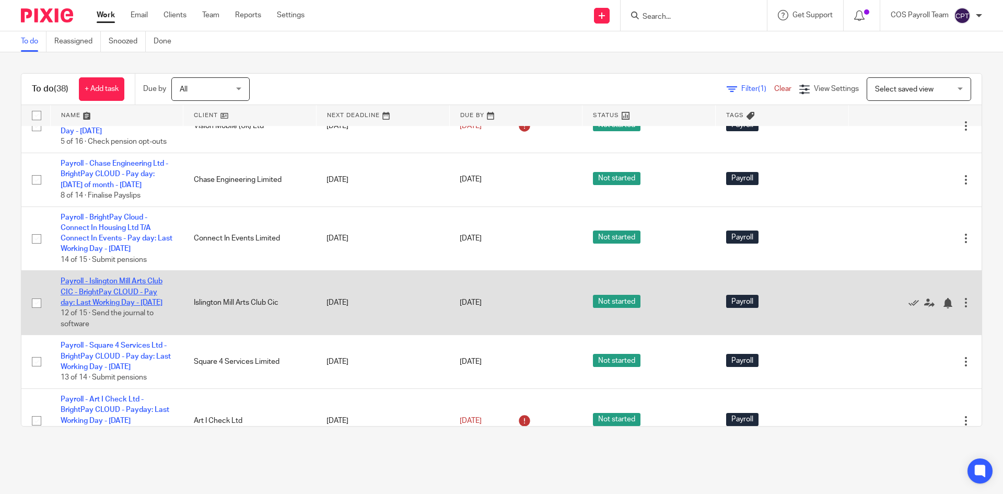
click at [113, 306] on link "Payroll - Islington Mill Arts Club CIC - BrightPay CLOUD - Pay day: Last Workin…" at bounding box center [112, 291] width 102 height 29
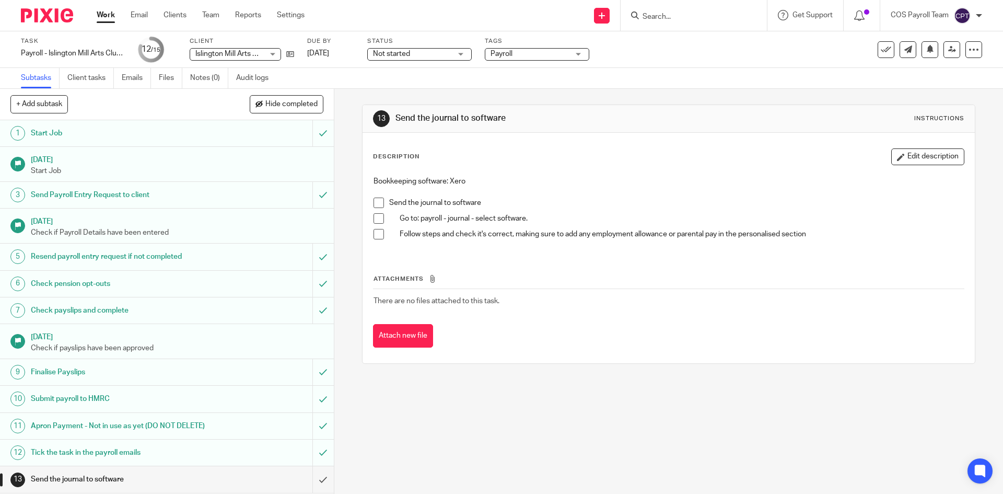
click at [375, 201] on span at bounding box center [379, 203] width 10 height 10
click at [376, 218] on span at bounding box center [379, 218] width 10 height 10
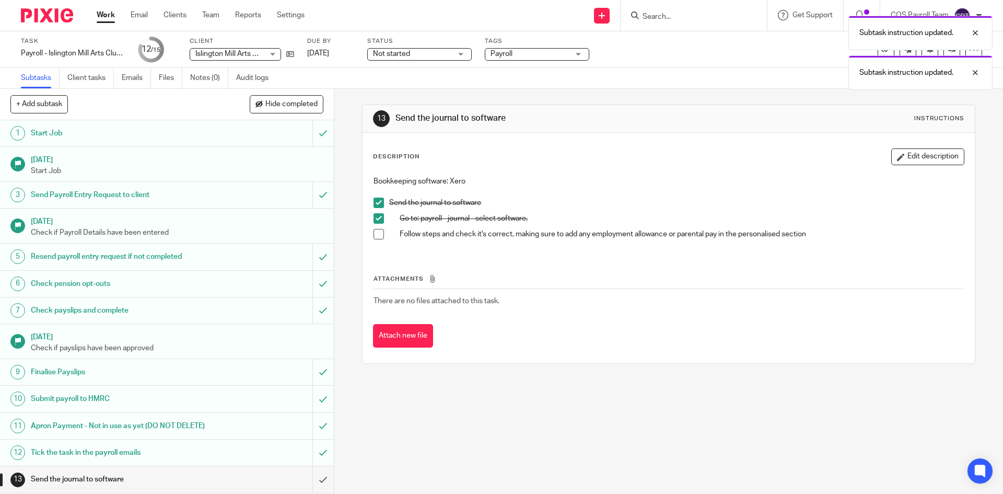
click at [376, 234] on span at bounding box center [379, 234] width 10 height 10
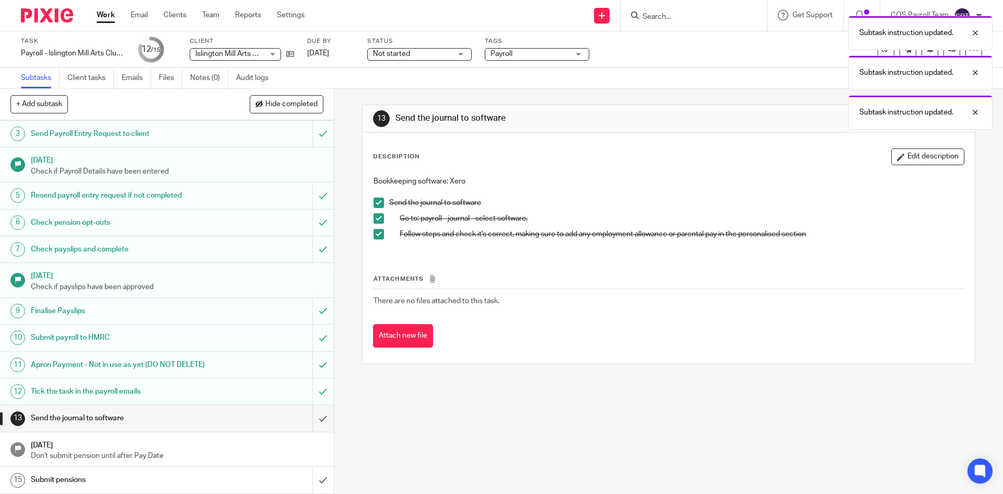
scroll to position [72, 0]
click at [311, 418] on input "submit" at bounding box center [167, 418] width 334 height 26
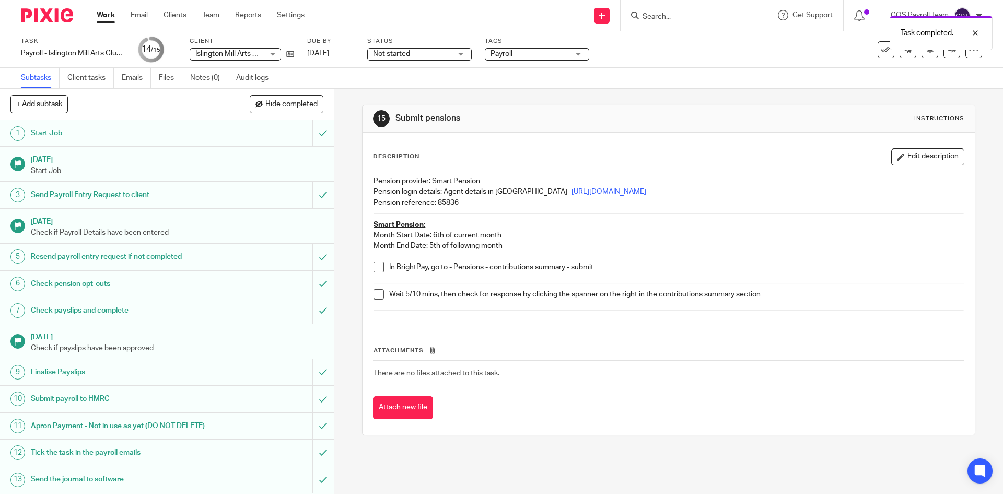
click at [105, 19] on link "Work" at bounding box center [106, 15] width 18 height 10
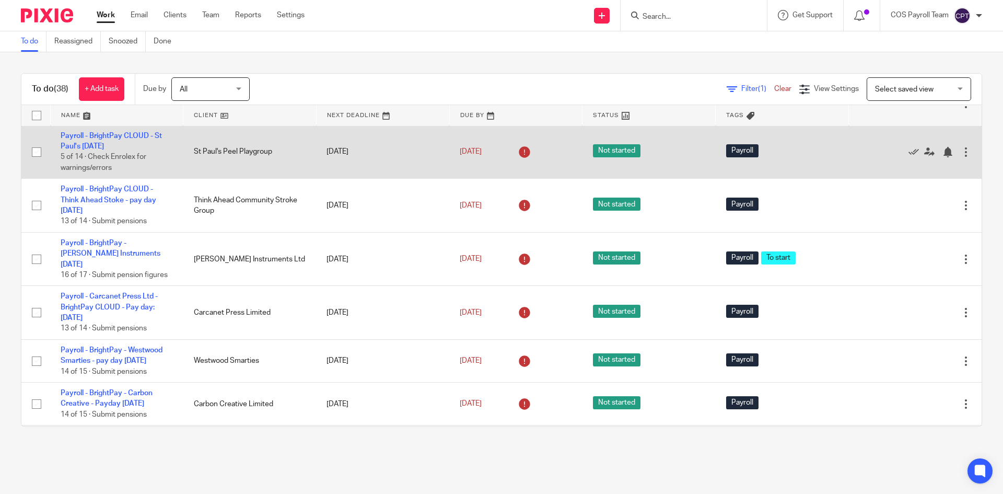
scroll to position [157, 0]
